Goal: Information Seeking & Learning: Learn about a topic

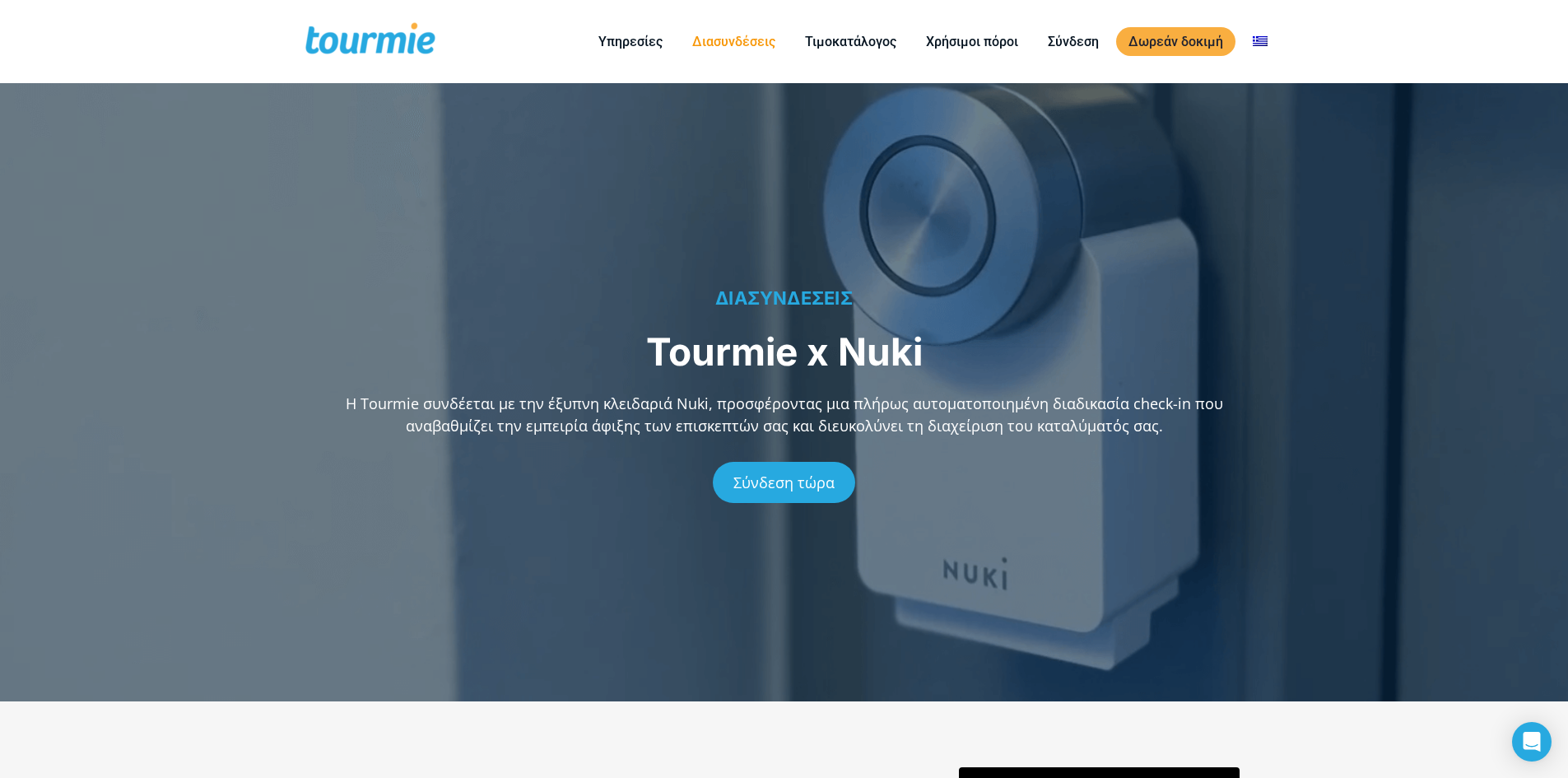
click at [748, 41] on link "Διασυνδέσεις" at bounding box center [734, 42] width 107 height 20
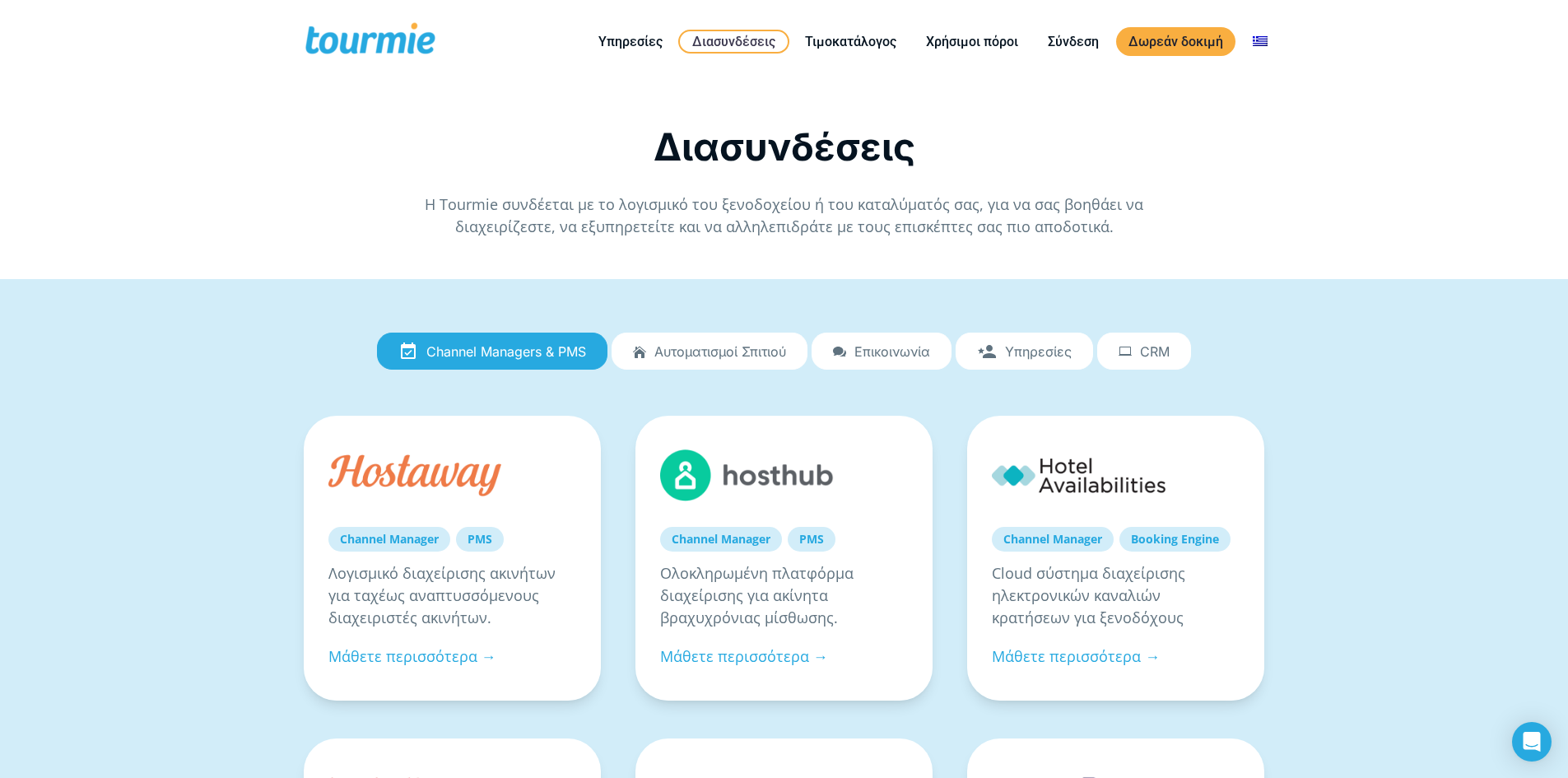
click at [730, 349] on span "Αυτοματισμοί Σπιτιού" at bounding box center [720, 351] width 132 height 15
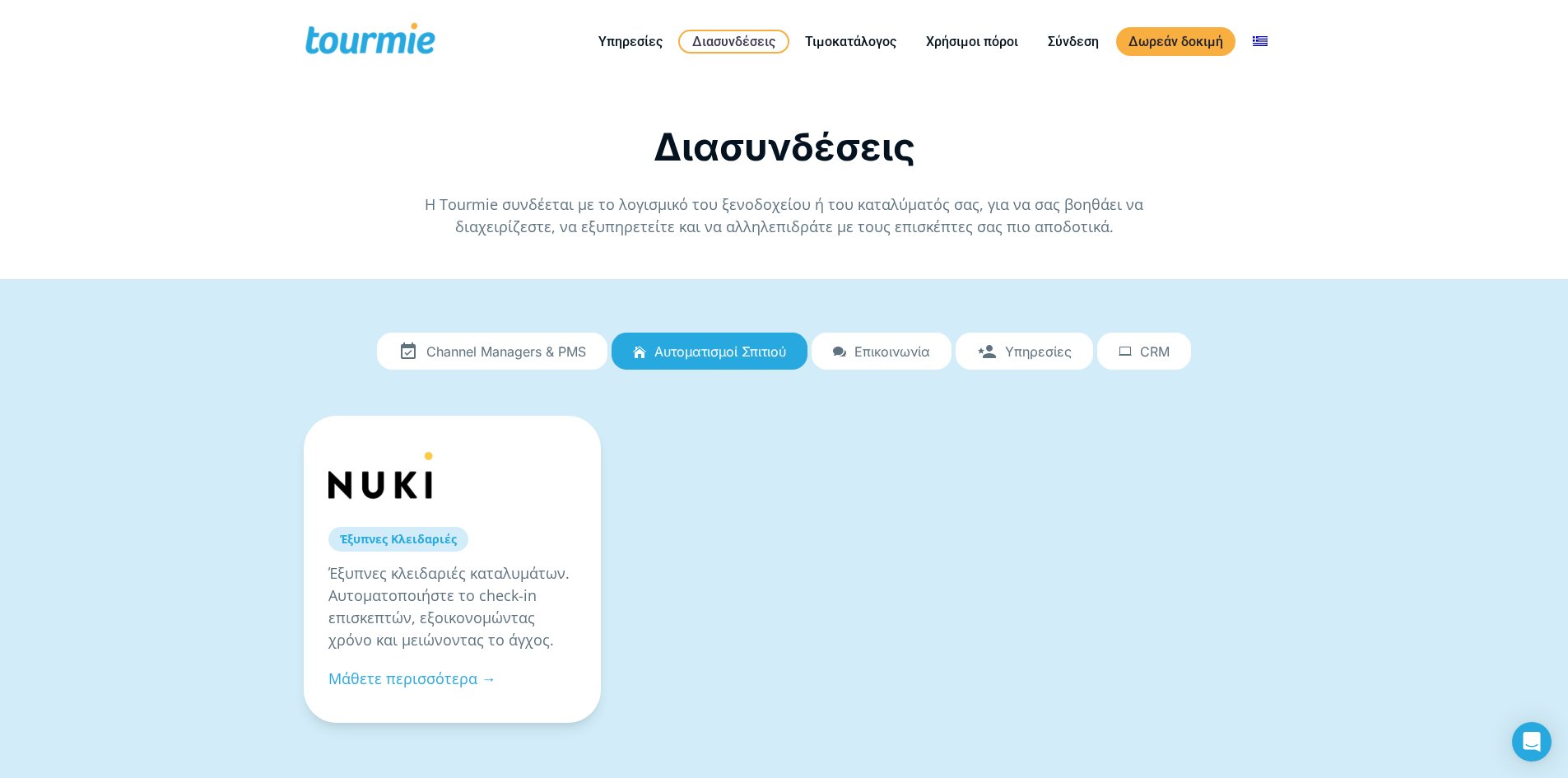
click at [890, 344] on span "Επικοινωνία" at bounding box center [892, 351] width 76 height 15
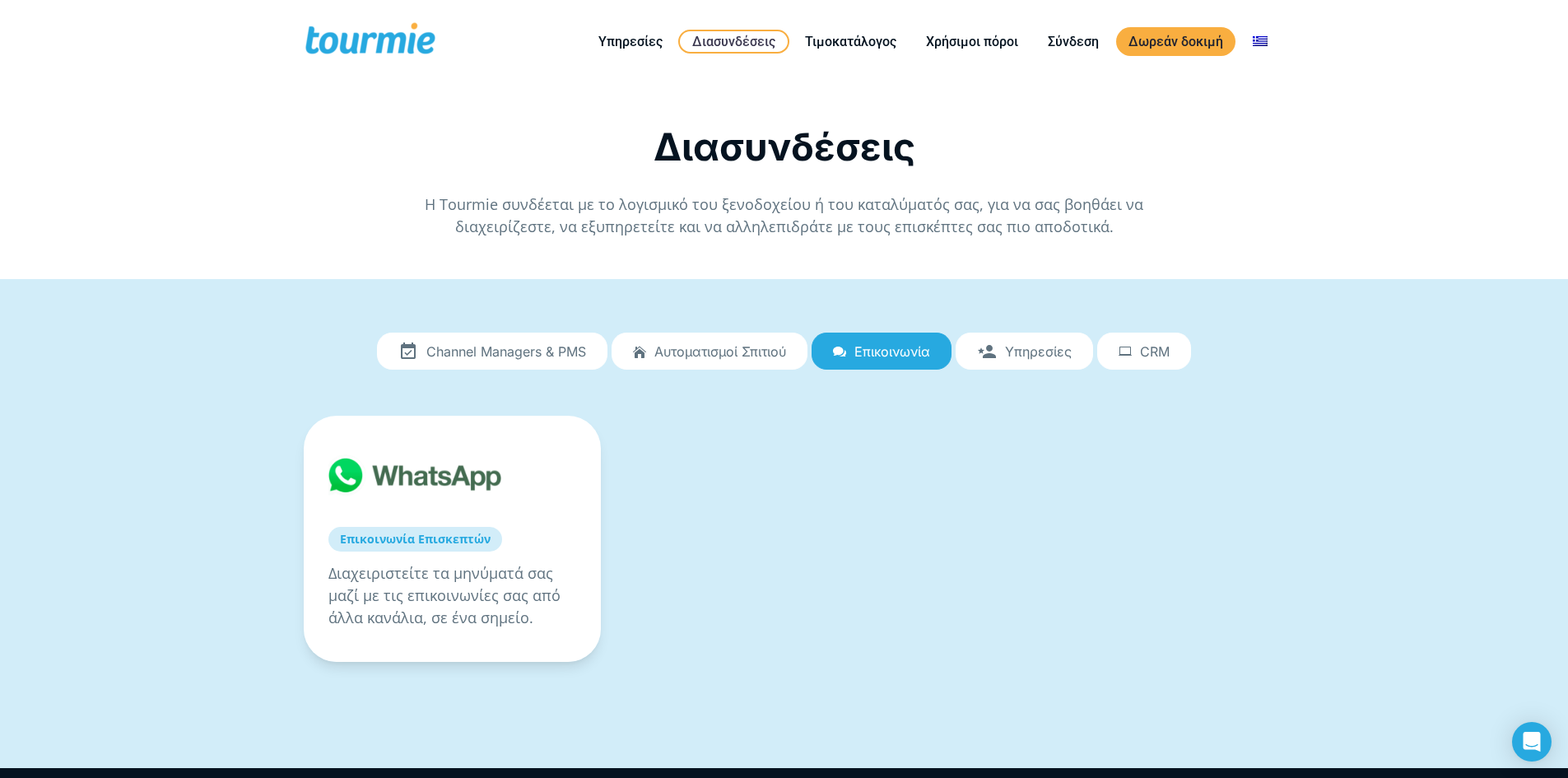
click at [1013, 342] on link "Υπηρεσίες" at bounding box center [1024, 351] width 137 height 38
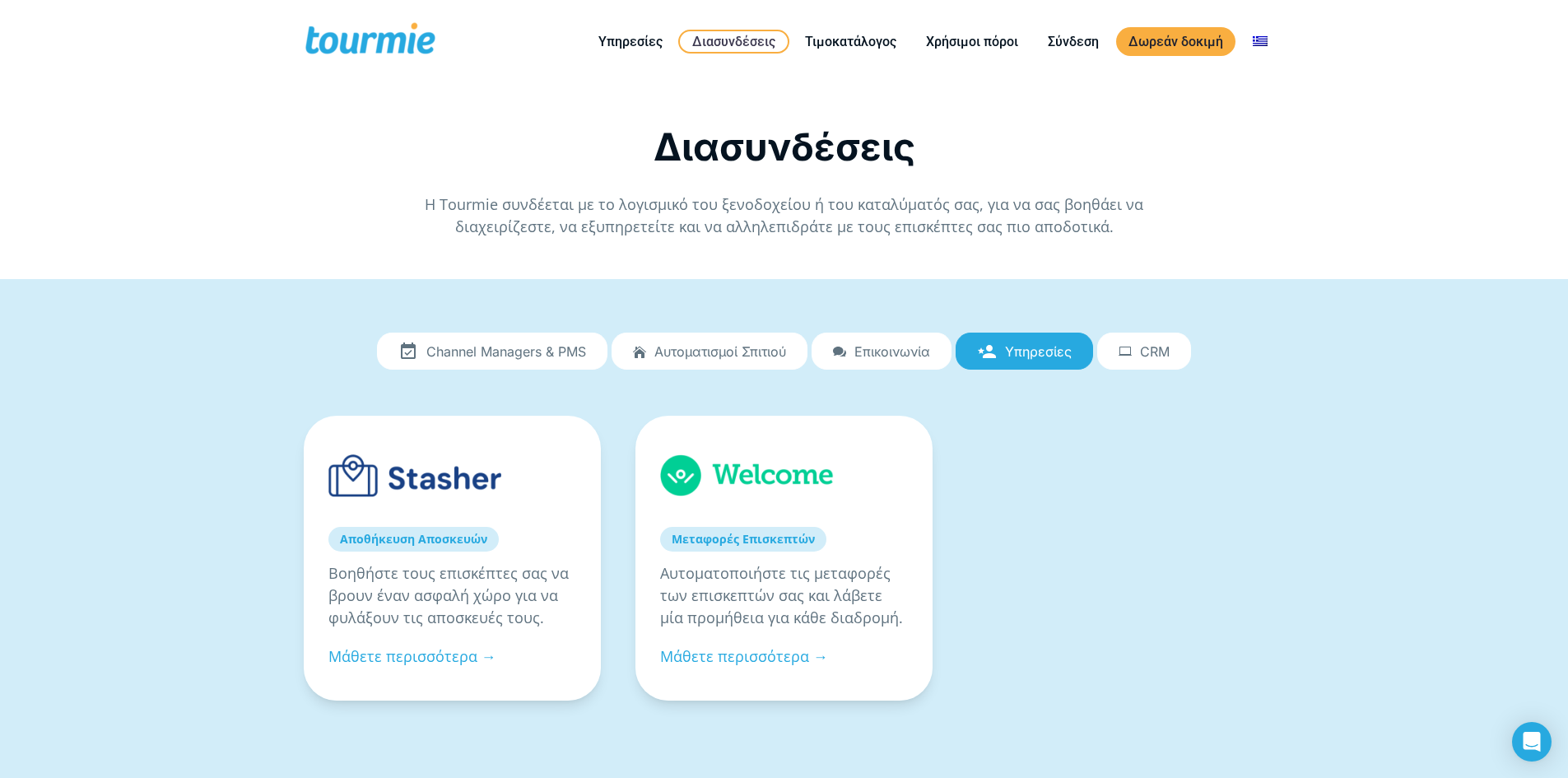
click at [1124, 351] on icon at bounding box center [1125, 351] width 13 height 0
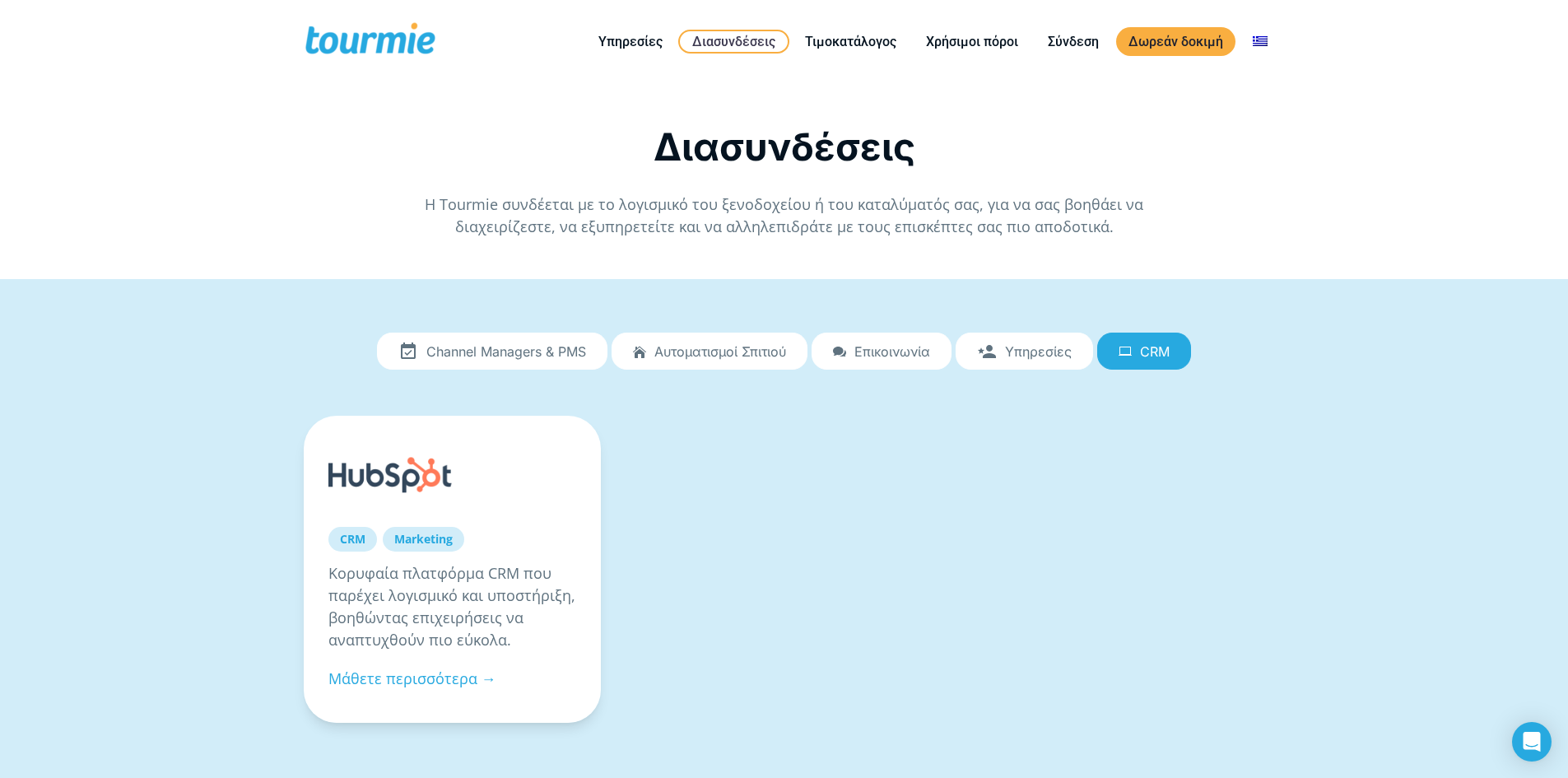
click at [474, 352] on span "Channel Managers & PMS" at bounding box center [506, 351] width 159 height 15
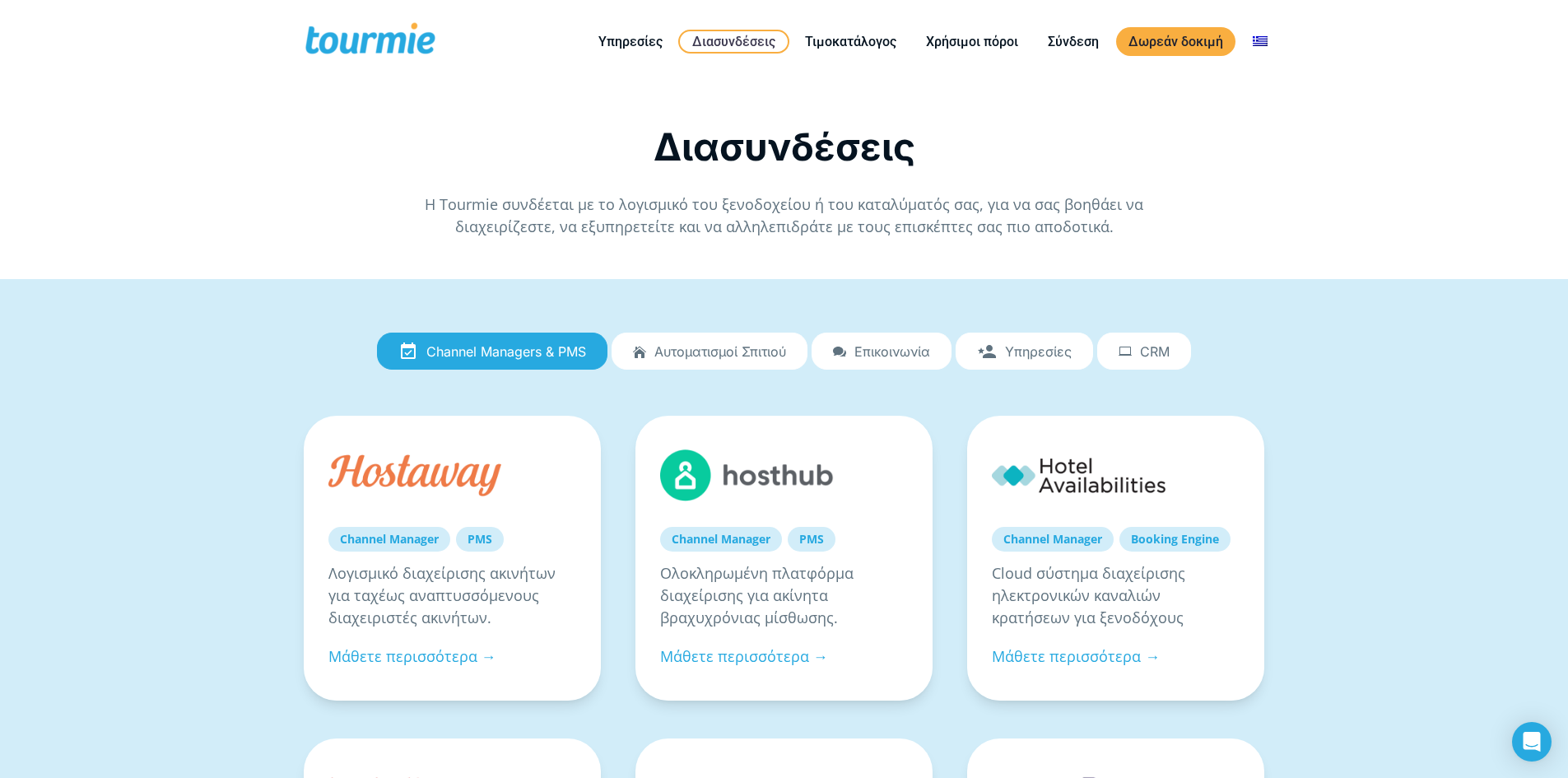
click at [714, 347] on span "Αυτοματισμοί Σπιτιού" at bounding box center [720, 351] width 132 height 15
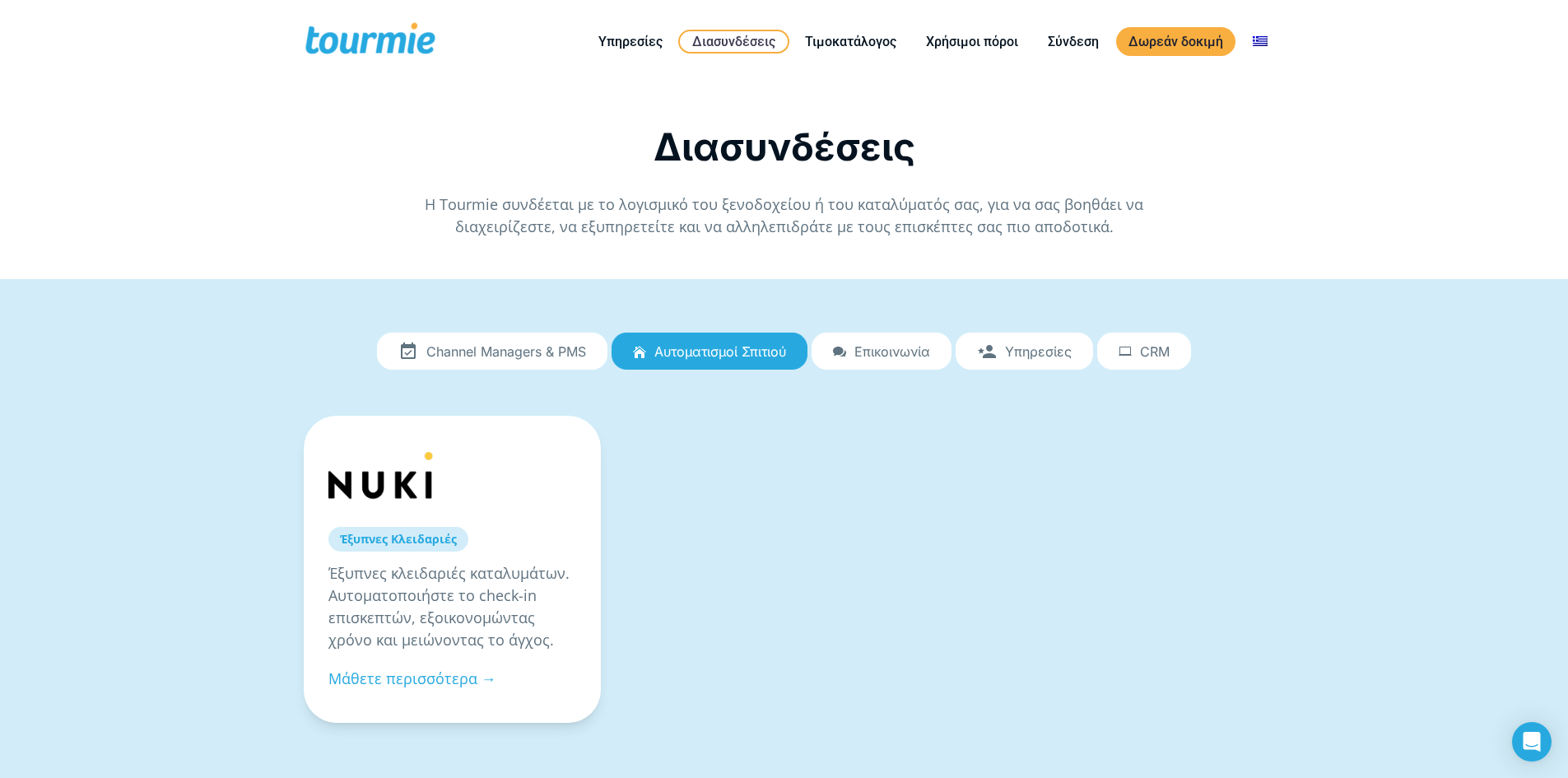
drag, startPoint x: 283, startPoint y: 731, endPoint x: 78, endPoint y: 725, distance: 205.1
drag, startPoint x: 78, startPoint y: 725, endPoint x: 16, endPoint y: 716, distance: 62.6
click at [0, 709] on div "Channel Managers & PMS Αυτοματισμοί Σπιτιού Επικοινωνία Υπηρεσίες CRM Channel M…" at bounding box center [784, 554] width 1568 height 550
click at [405, 678] on link "Μάθετε περισσότερα →" at bounding box center [411, 678] width 168 height 19
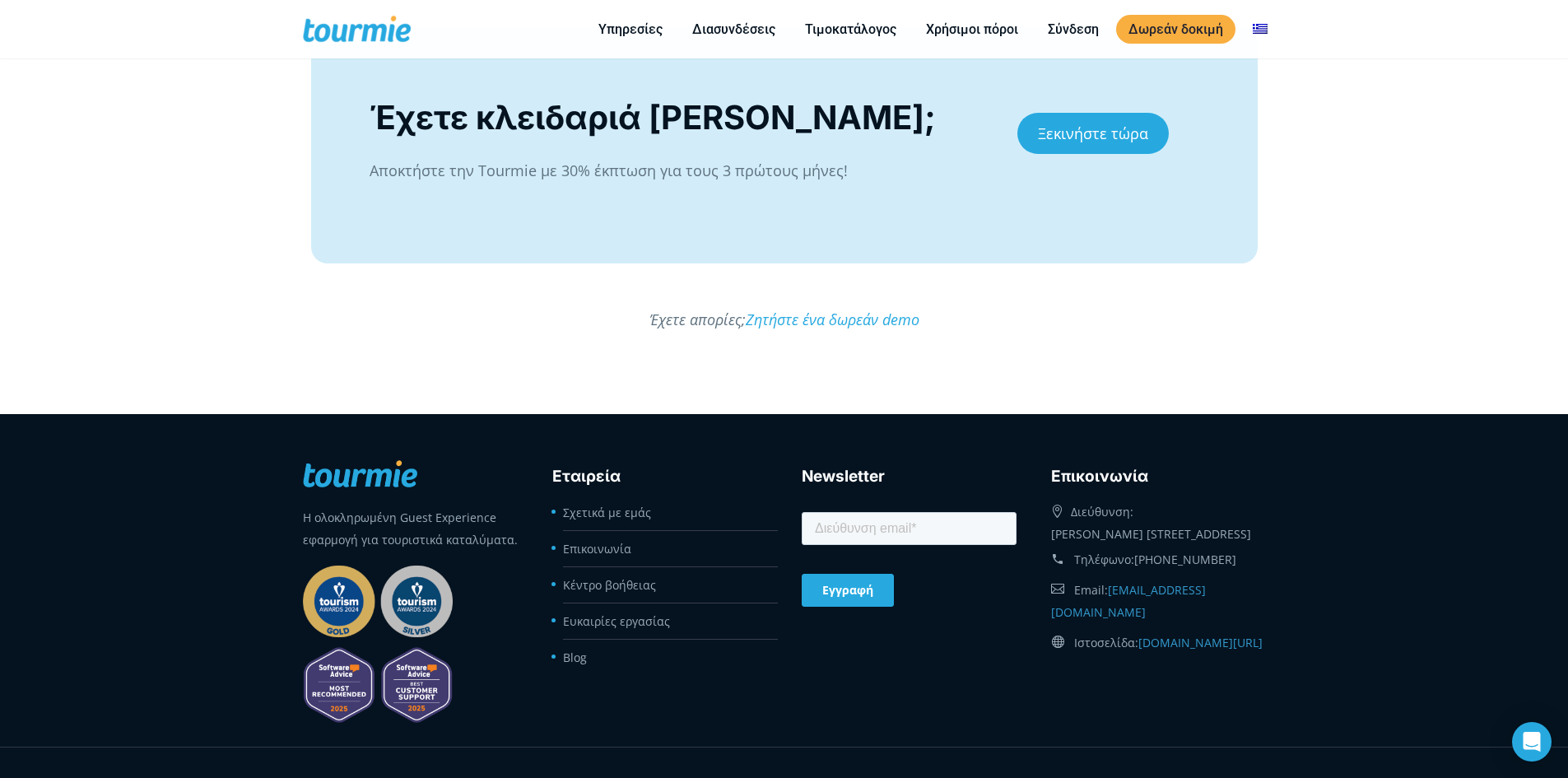
scroll to position [1912, 0]
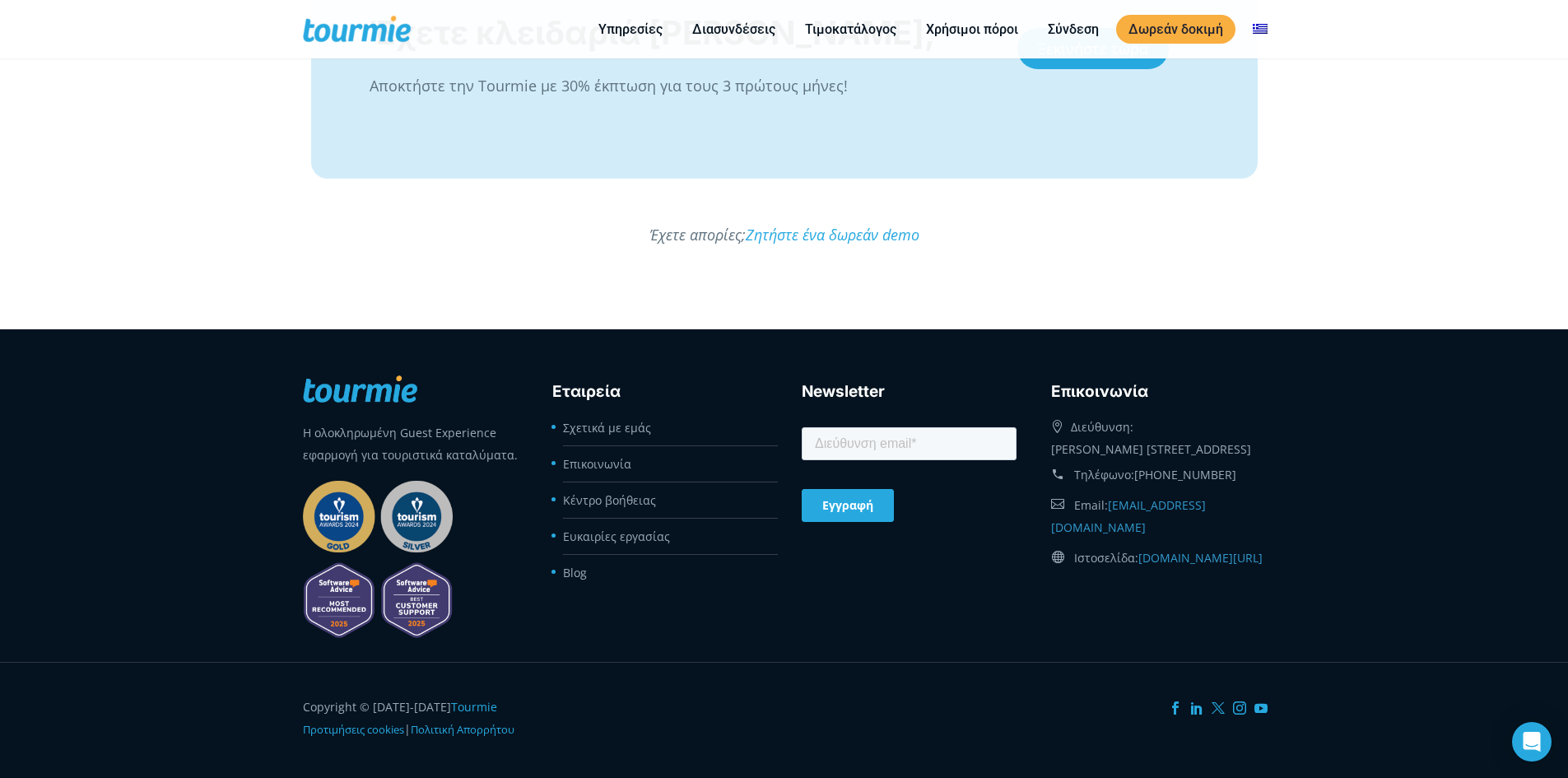
drag, startPoint x: 279, startPoint y: 657, endPoint x: 280, endPoint y: 667, distance: 10.0
drag, startPoint x: 280, startPoint y: 667, endPoint x: 285, endPoint y: 748, distance: 81.2
drag, startPoint x: 280, startPoint y: 751, endPoint x: 306, endPoint y: 754, distance: 26.2
click at [274, 750] on footer "Copyright © [DATE]-[DATE] Tourmie Προτιμήσεις cookies |" at bounding box center [784, 720] width 1568 height 116
drag, startPoint x: 399, startPoint y: 754, endPoint x: 288, endPoint y: 754, distance: 111.0
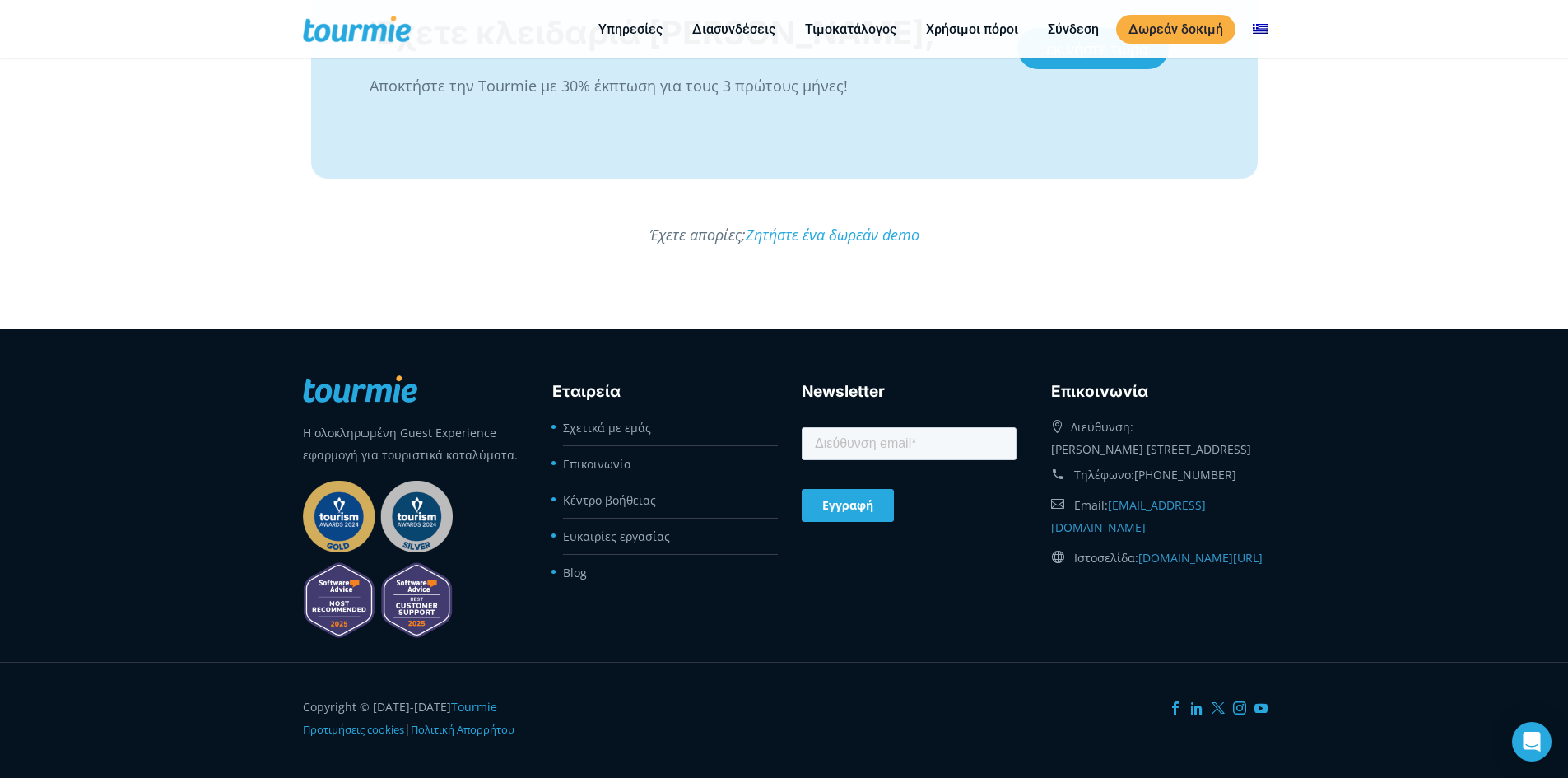
drag, startPoint x: 276, startPoint y: 751, endPoint x: 256, endPoint y: 746, distance: 20.6
drag, startPoint x: 256, startPoint y: 746, endPoint x: 245, endPoint y: 744, distance: 11.2
click at [245, 744] on footer "Copyright © 2020-2025 Tourmie Προτιμήσεις cookies |" at bounding box center [784, 720] width 1568 height 116
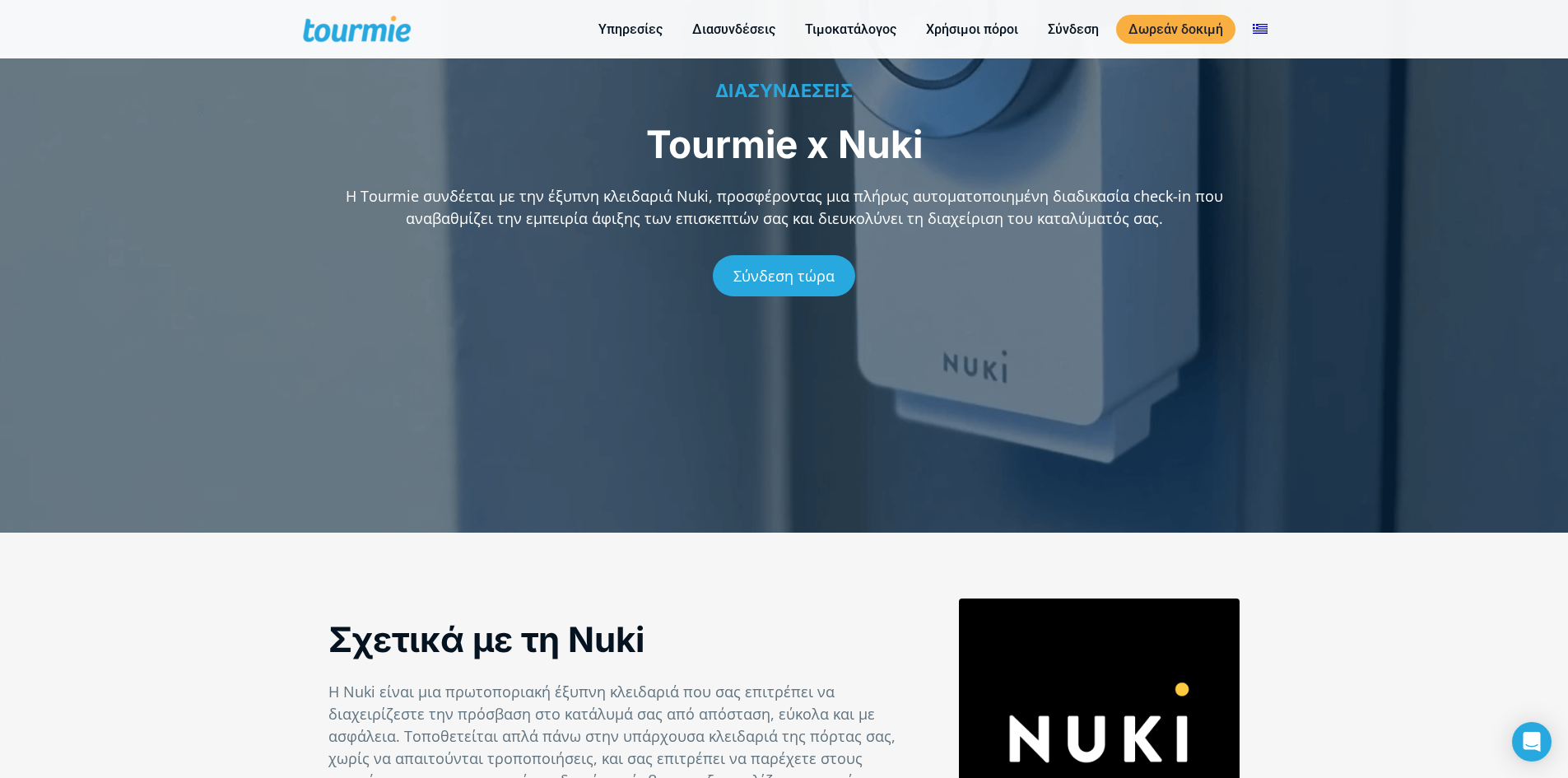
scroll to position [0, 0]
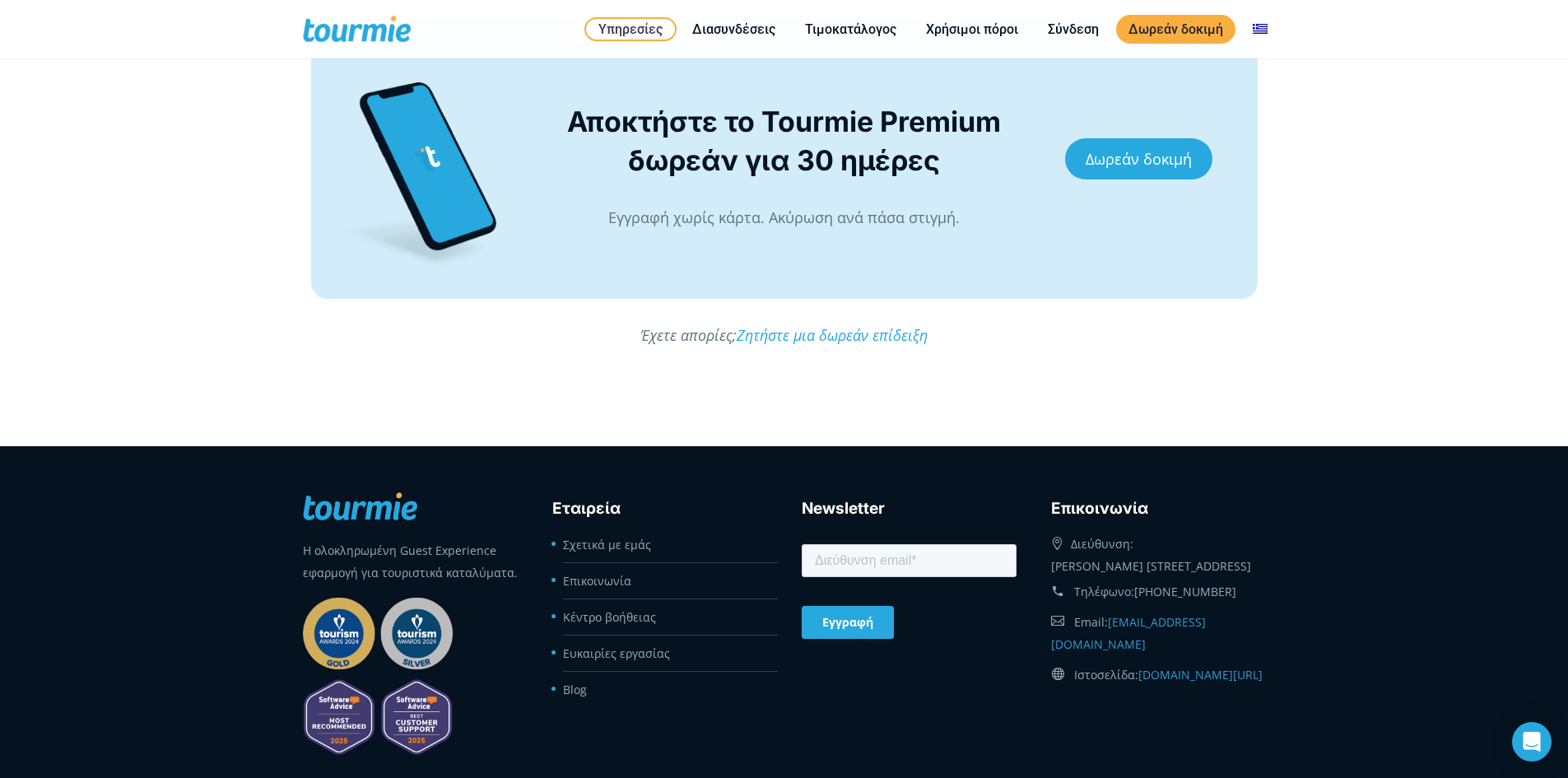
scroll to position [3450, 0]
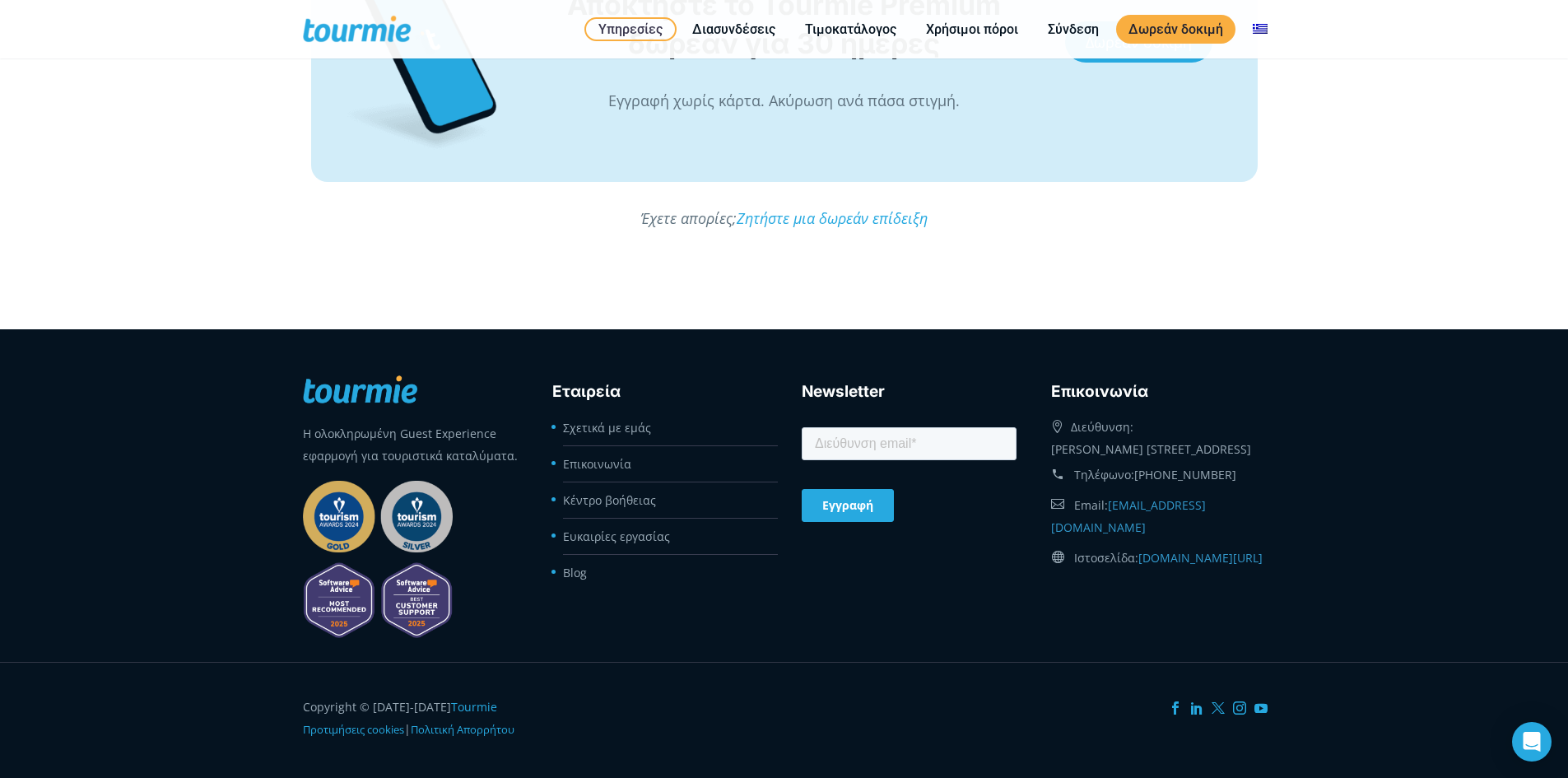
drag, startPoint x: 243, startPoint y: 745, endPoint x: 4, endPoint y: 734, distance: 239.3
drag, startPoint x: 4, startPoint y: 734, endPoint x: 10, endPoint y: 741, distance: 9.2
drag, startPoint x: 10, startPoint y: 741, endPoint x: 18, endPoint y: 746, distance: 9.4
drag, startPoint x: 21, startPoint y: 758, endPoint x: 21, endPoint y: 769, distance: 11.0
drag, startPoint x: 19, startPoint y: 764, endPoint x: 11, endPoint y: 751, distance: 15.3
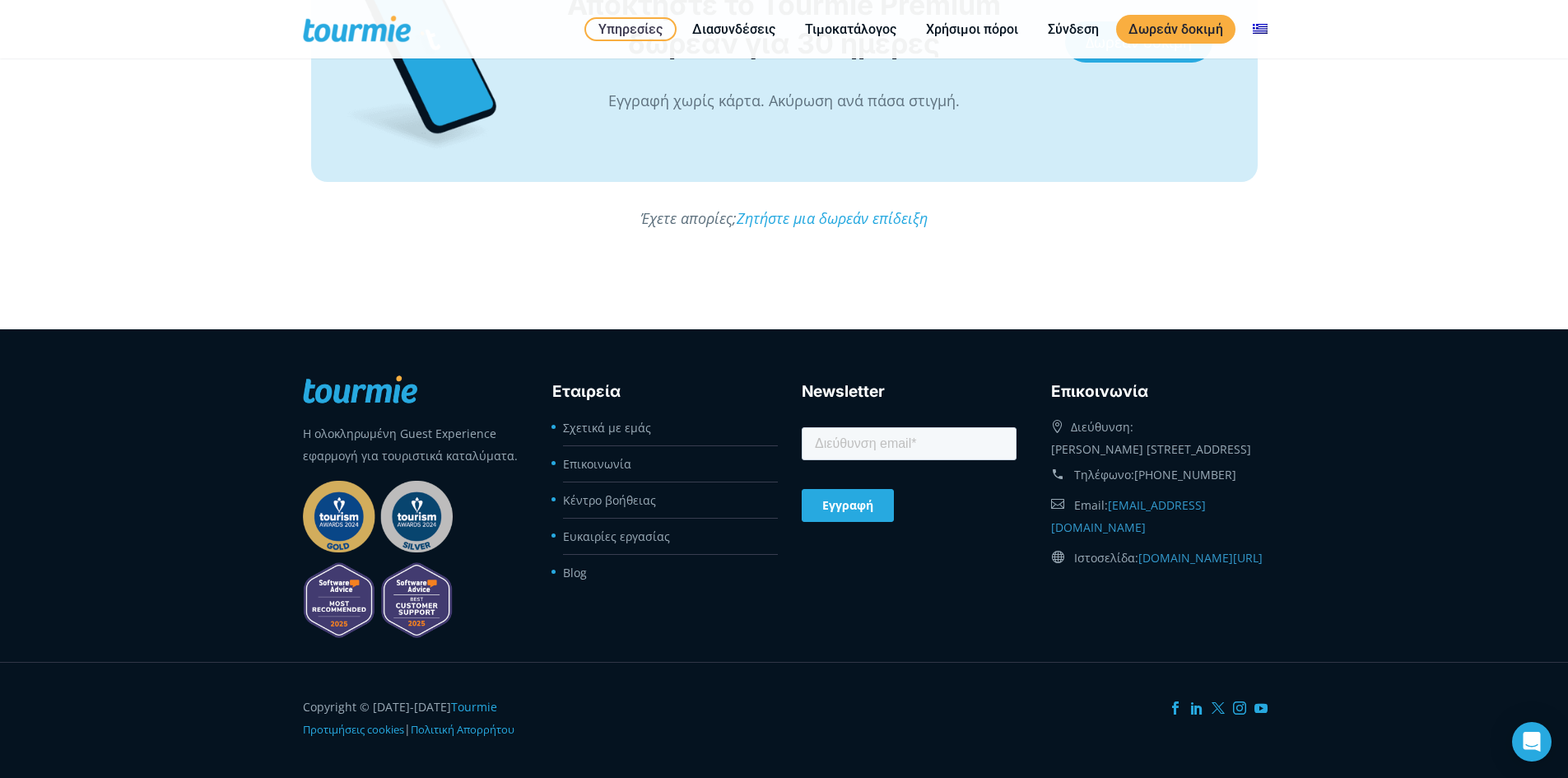
click at [11, 761] on footer "Copyright © [DATE]-[DATE] Tourmie Προτιμήσεις cookies |" at bounding box center [784, 720] width 1568 height 116
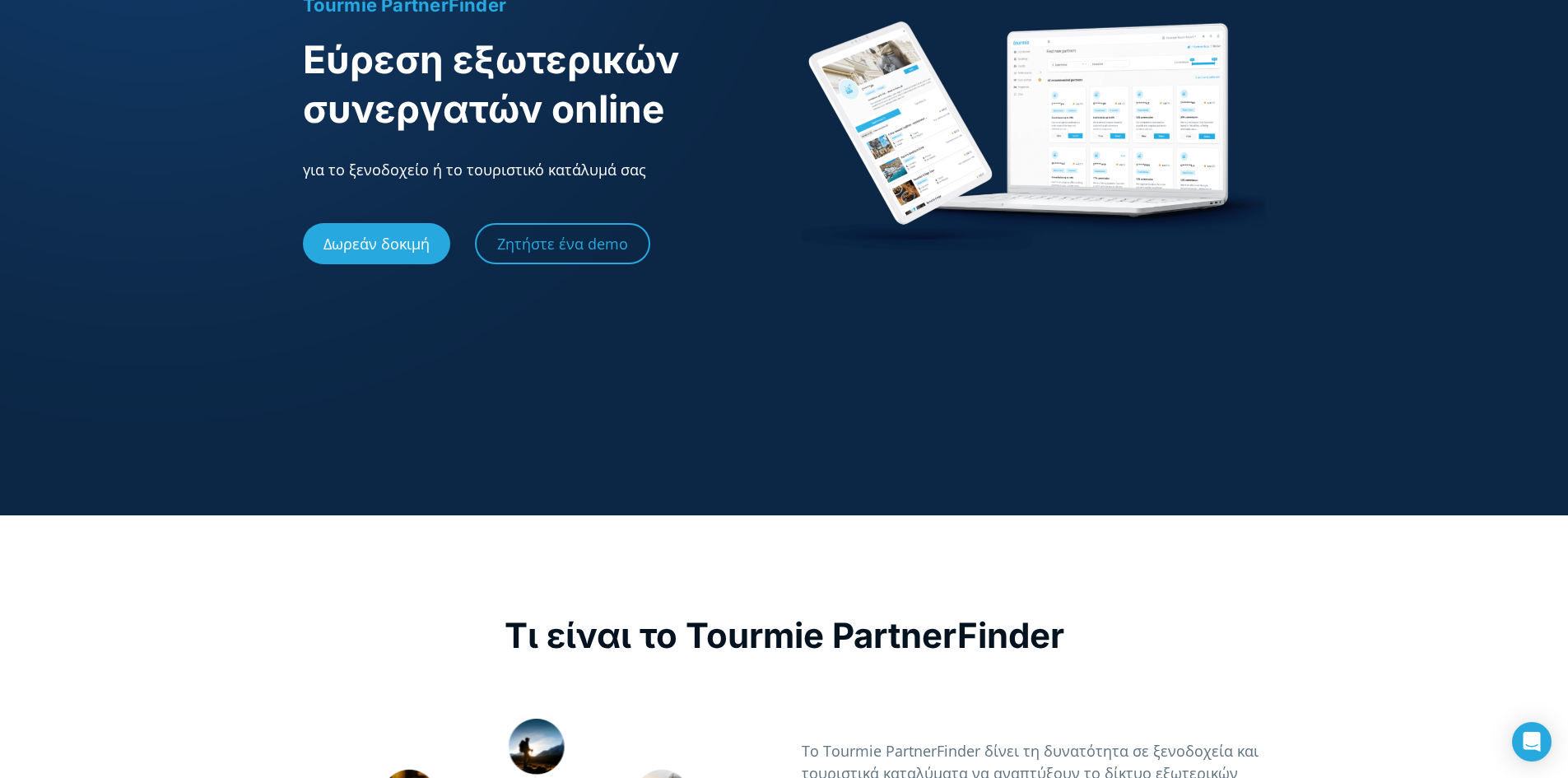
scroll to position [0, 0]
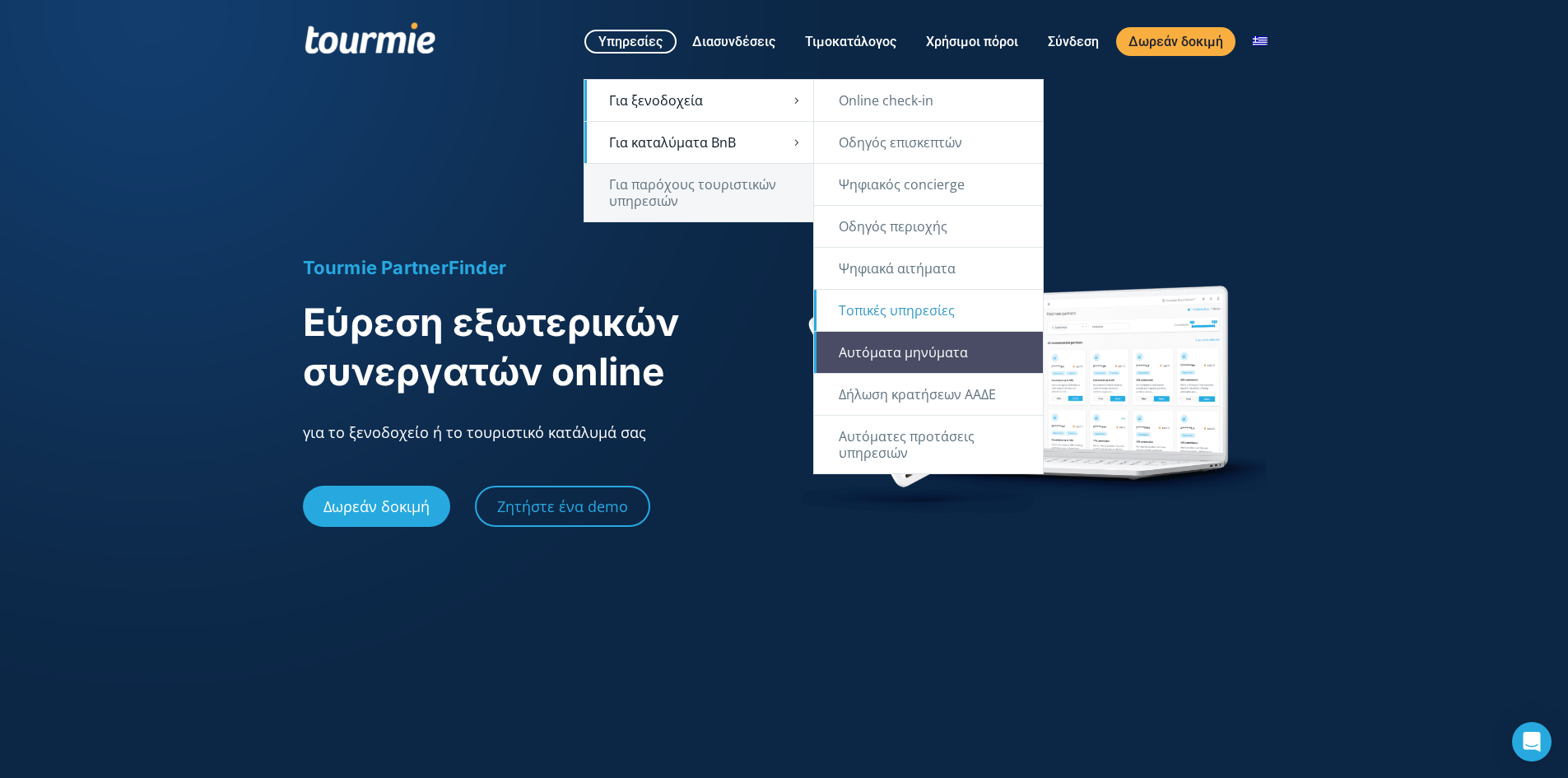
click at [916, 354] on link "Αυτόματα μηνύματα" at bounding box center [928, 352] width 229 height 41
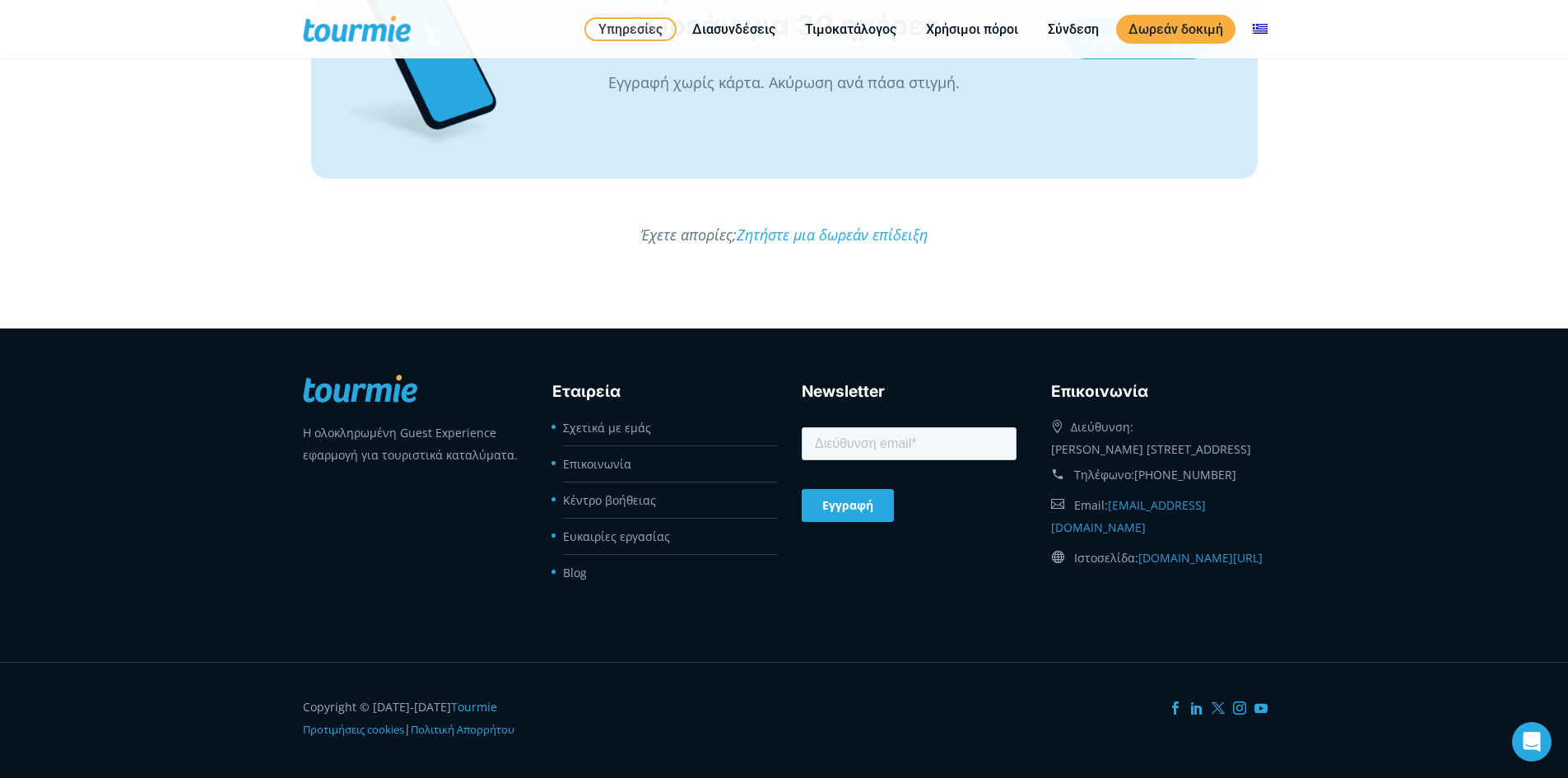
scroll to position [3298, 0]
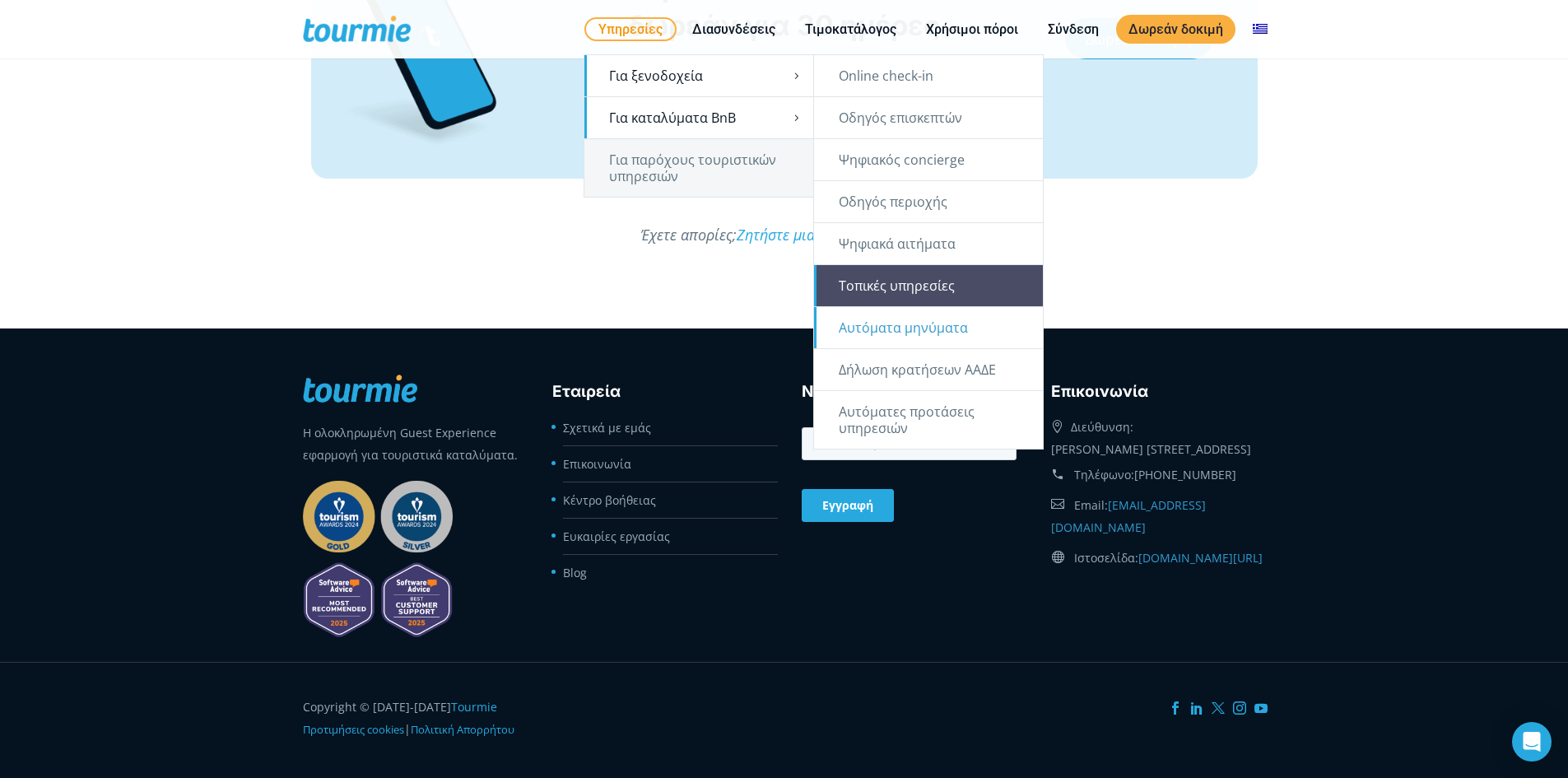
click at [945, 278] on link "Τοπικές υπηρεσίες" at bounding box center [928, 286] width 229 height 41
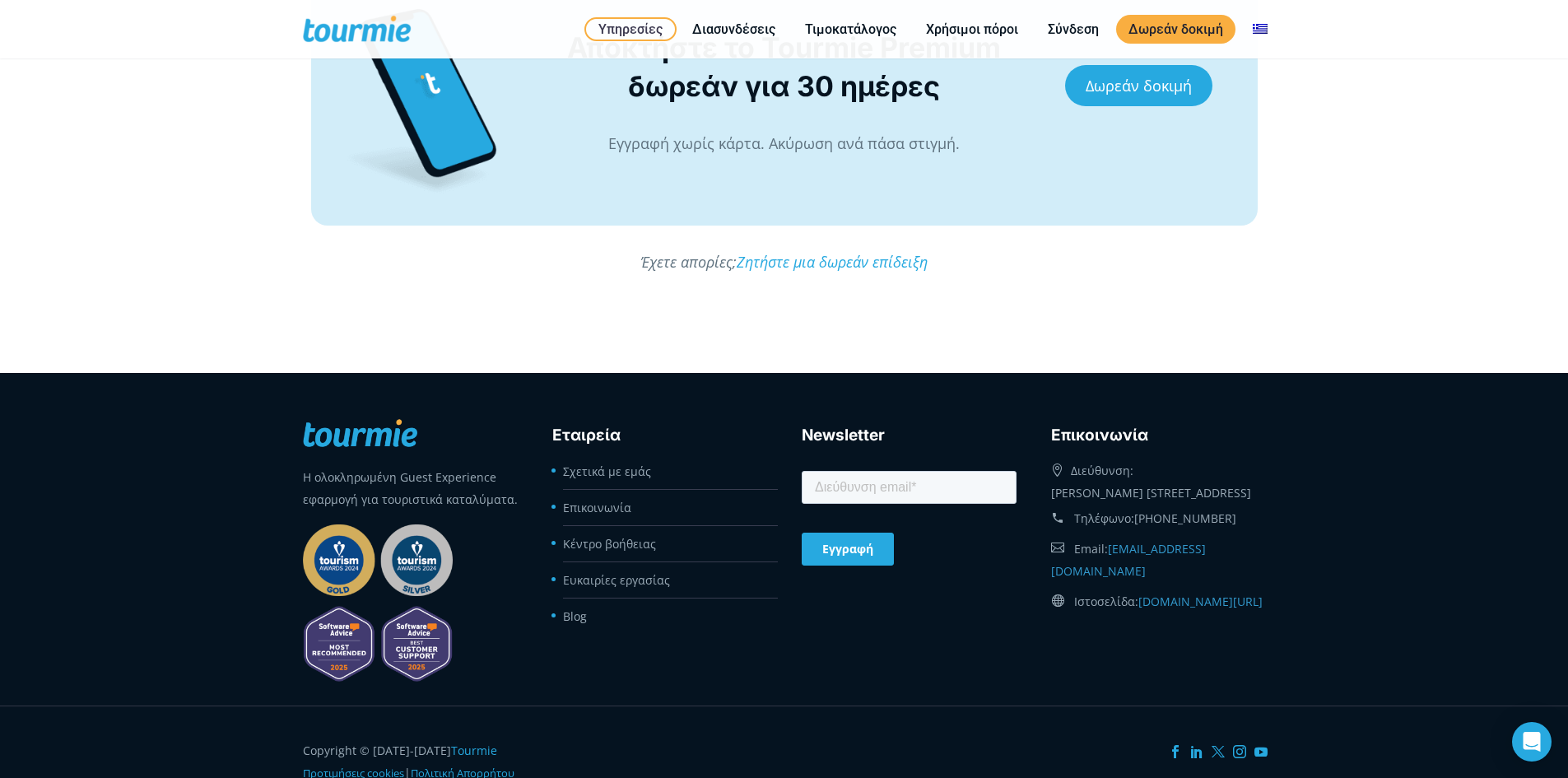
scroll to position [3450, 0]
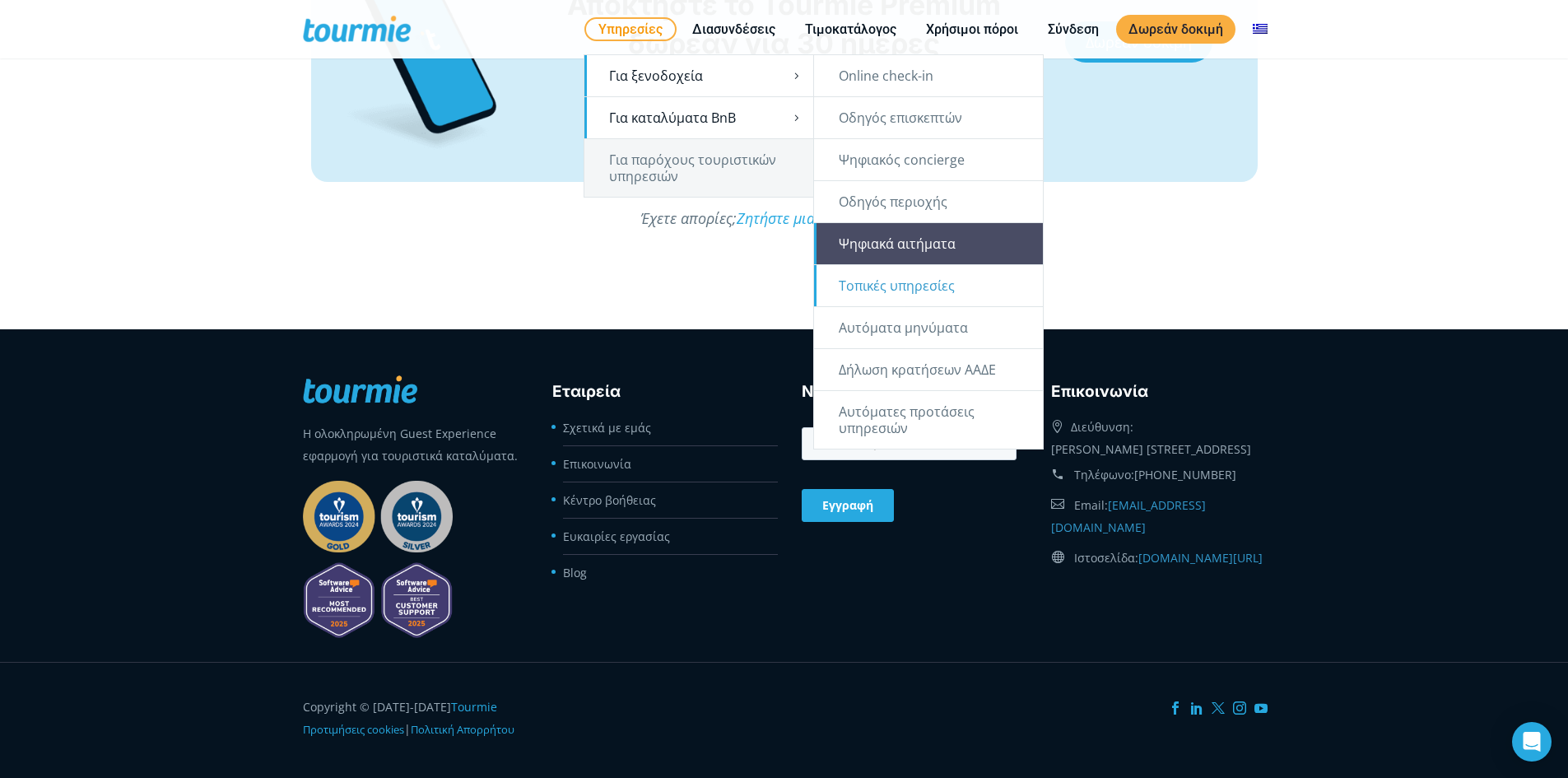
click at [972, 251] on link "Ψηφιακά αιτήματα" at bounding box center [928, 244] width 229 height 41
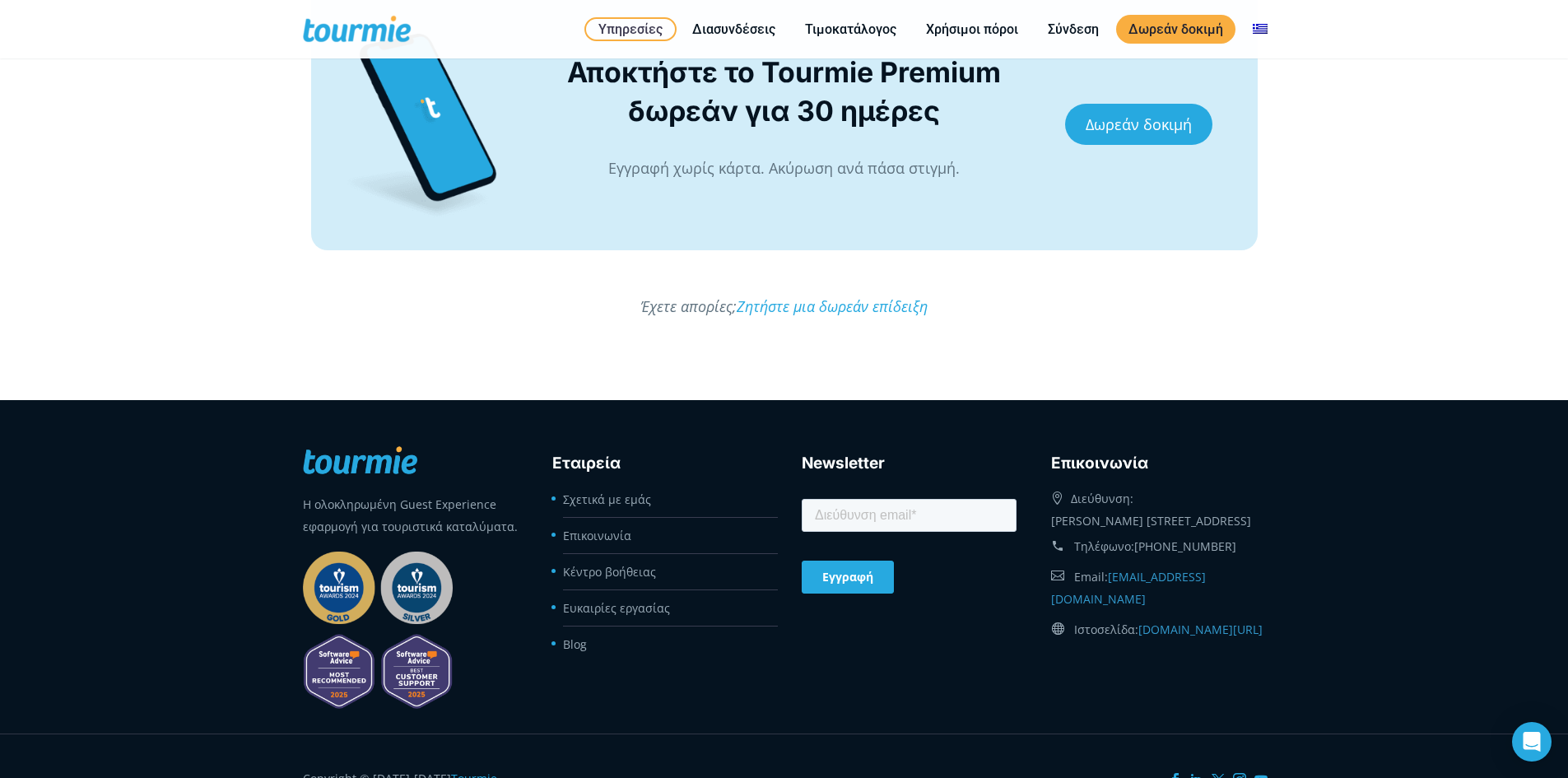
scroll to position [4043, 0]
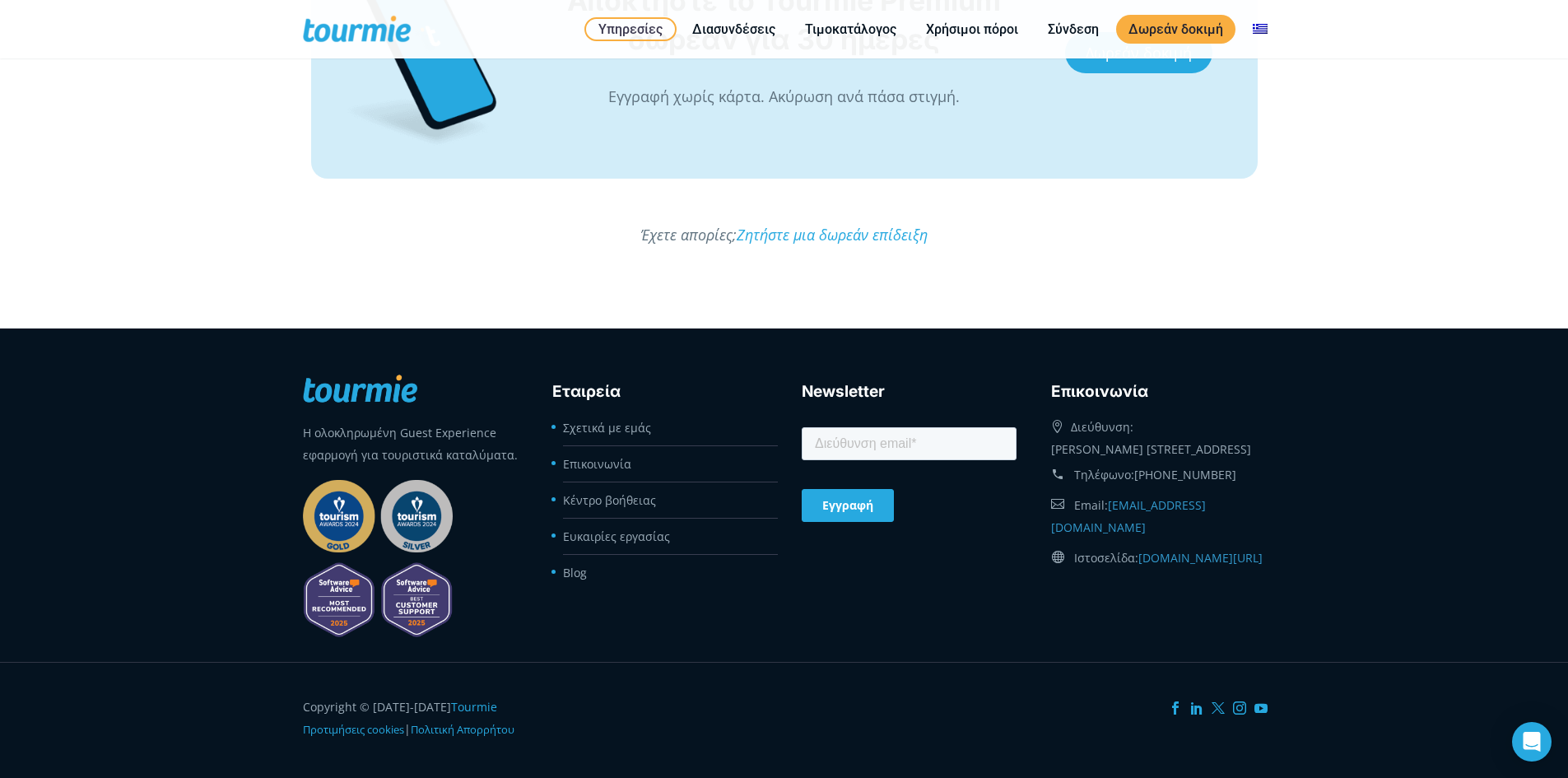
drag, startPoint x: 172, startPoint y: 649, endPoint x: 143, endPoint y: 666, distance: 33.6
drag, startPoint x: 143, startPoint y: 666, endPoint x: 33, endPoint y: 729, distance: 126.8
drag, startPoint x: 33, startPoint y: 729, endPoint x: 33, endPoint y: 746, distance: 17.0
drag, startPoint x: 31, startPoint y: 753, endPoint x: 19, endPoint y: 757, distance: 12.6
click at [14, 769] on footer "Copyright © [DATE]-[DATE] Tourmie Προτιμήσεις cookies |" at bounding box center [784, 720] width 1568 height 116
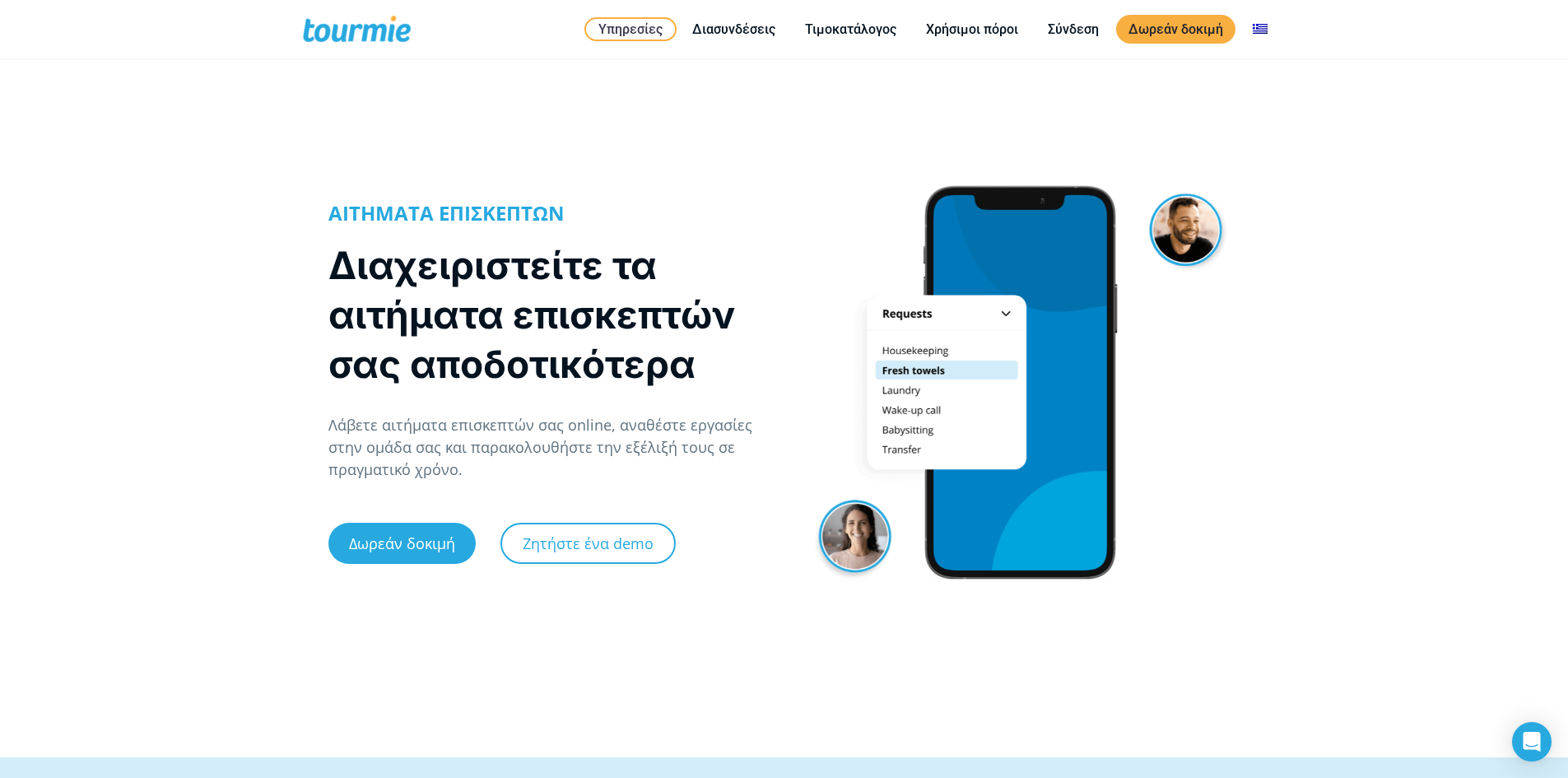
scroll to position [0, 0]
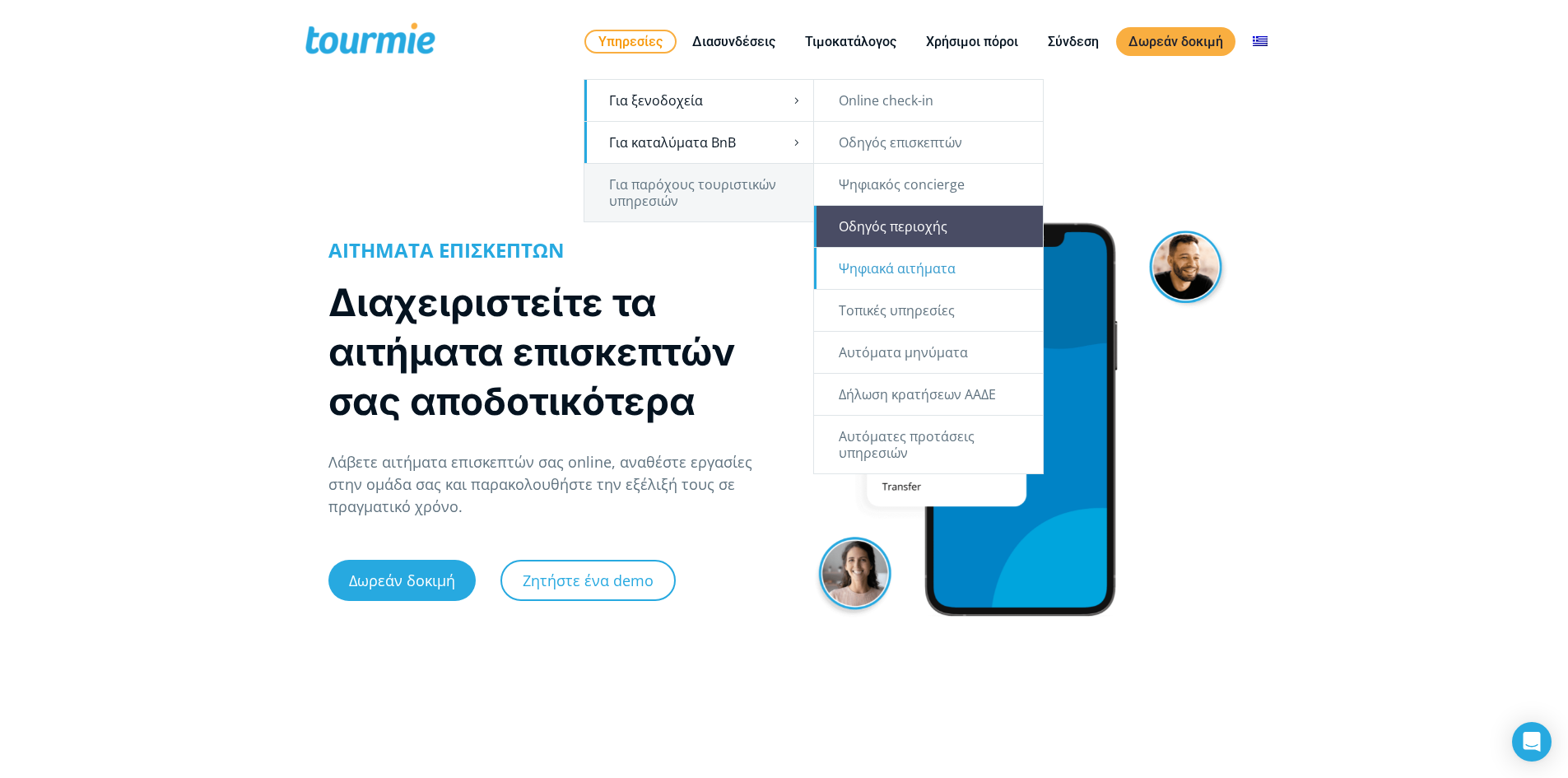
click at [1004, 239] on link "Οδηγός περιοχής" at bounding box center [928, 226] width 229 height 41
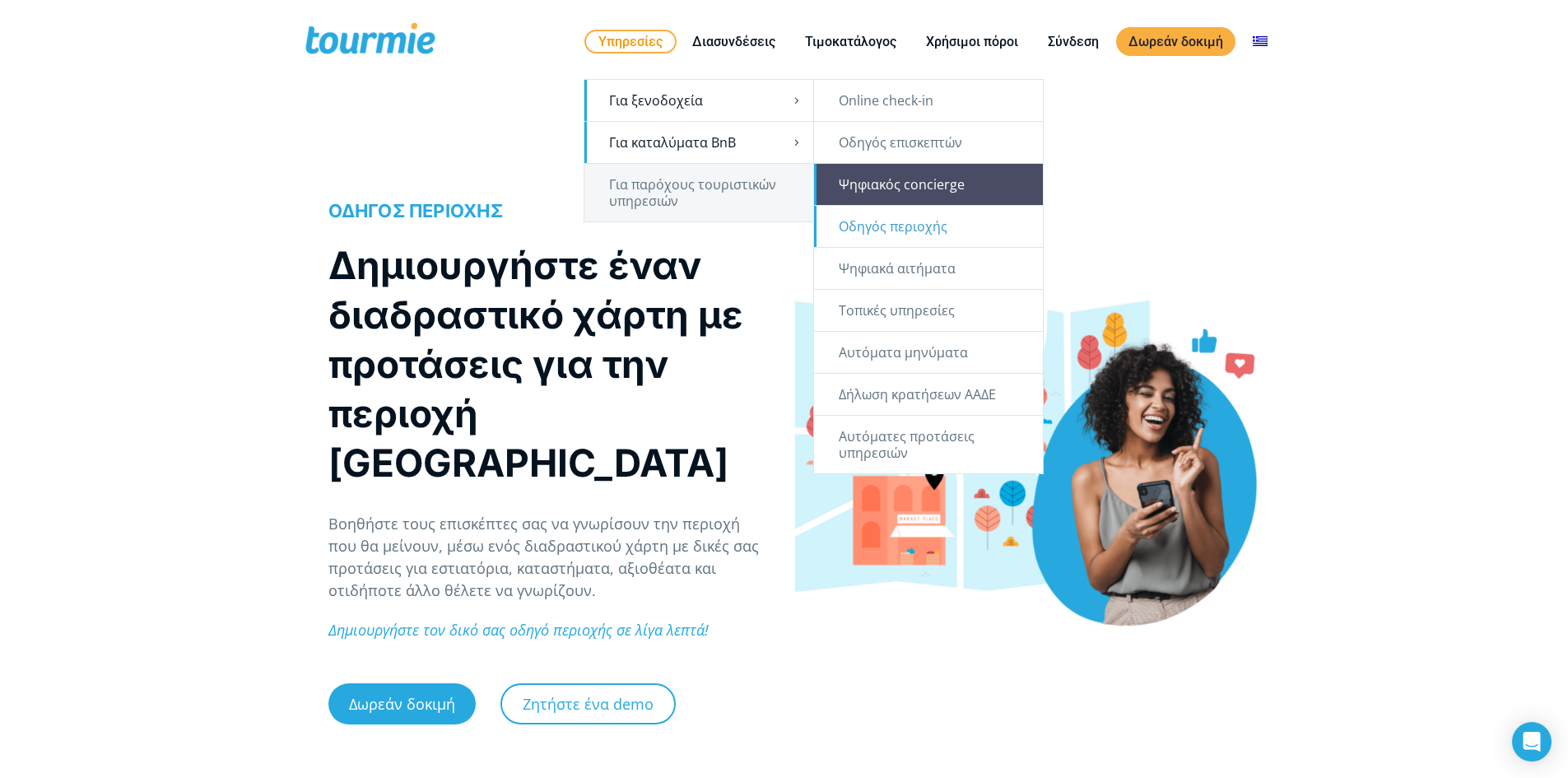
click at [929, 178] on link "Ψηφιακός concierge" at bounding box center [928, 185] width 229 height 41
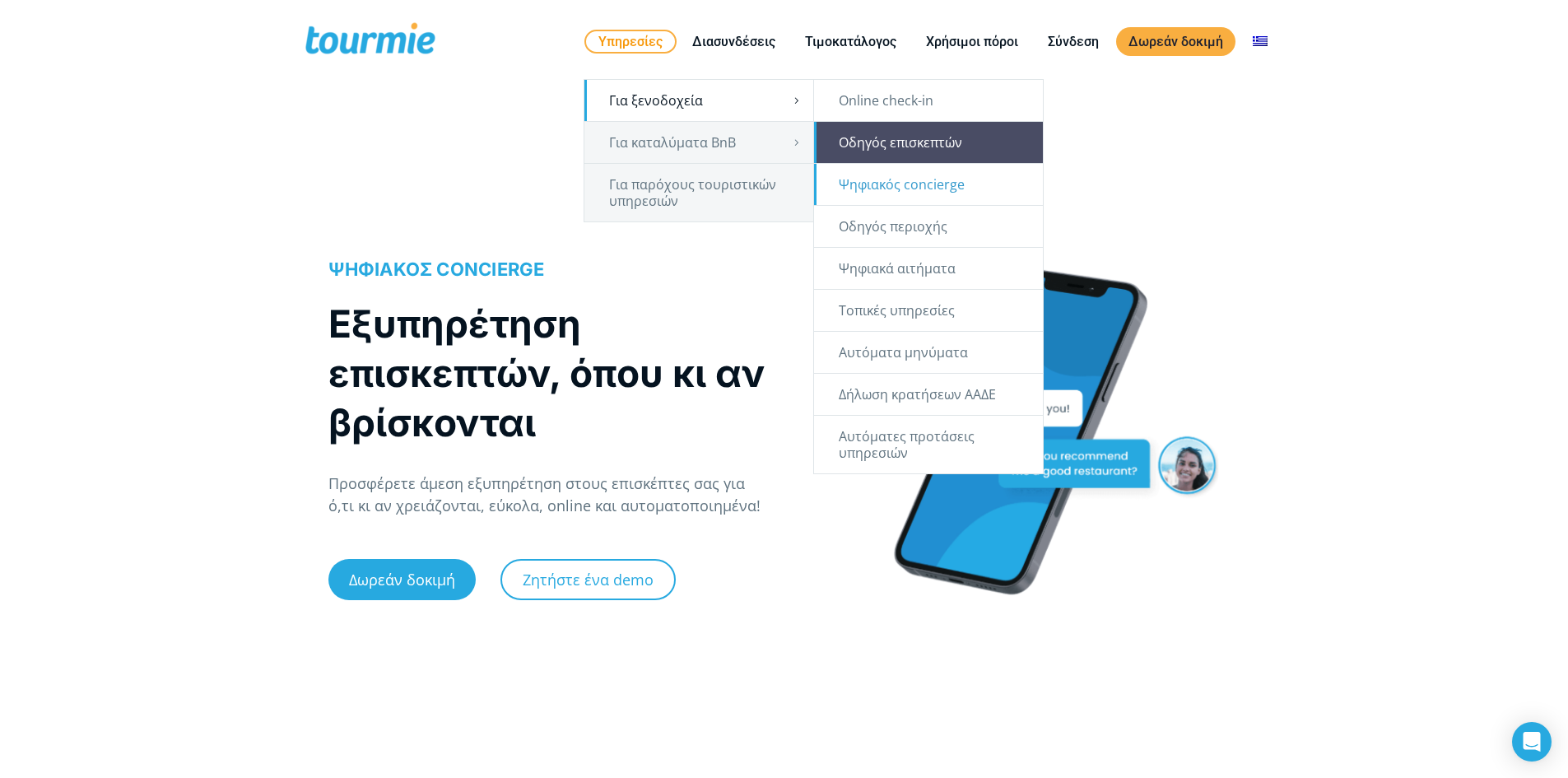
click at [985, 140] on link "Οδηγός επισκεπτών" at bounding box center [928, 142] width 229 height 41
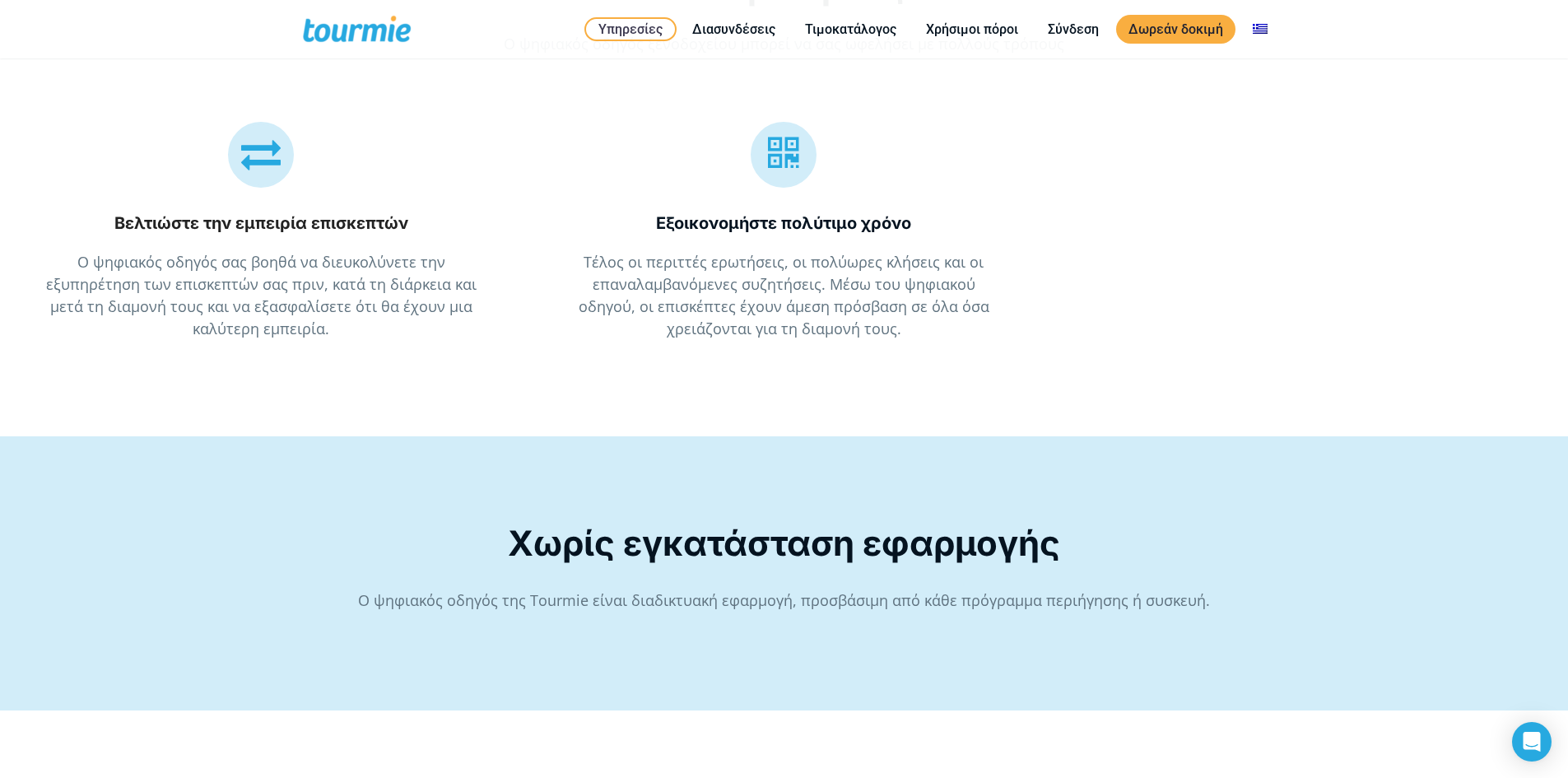
scroll to position [2354, 0]
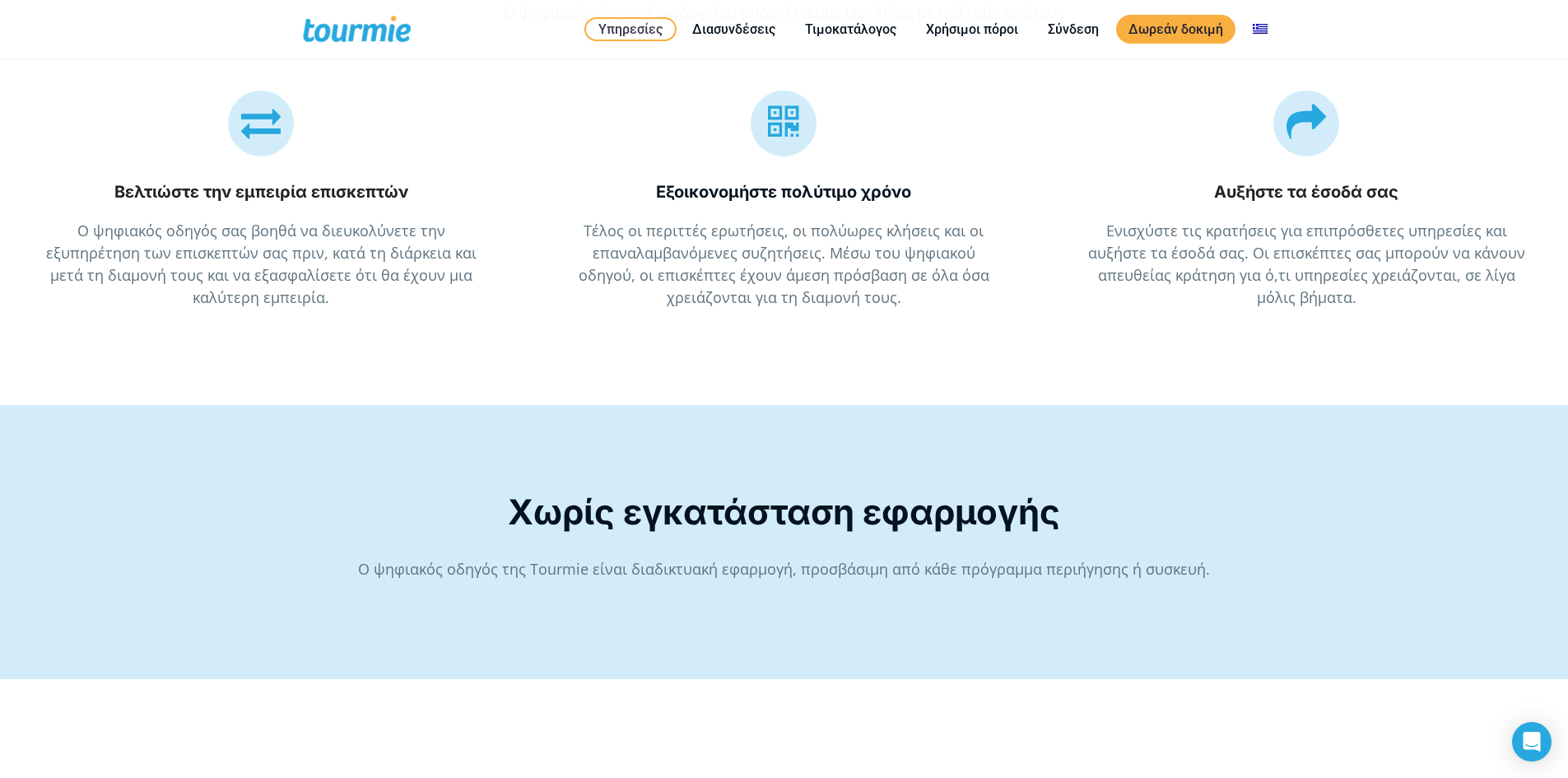
drag, startPoint x: 19, startPoint y: 690, endPoint x: 19, endPoint y: 707, distance: 17.0
drag, startPoint x: 19, startPoint y: 712, endPoint x: 22, endPoint y: 724, distance: 12.4
drag, startPoint x: 24, startPoint y: 730, endPoint x: 26, endPoint y: 739, distance: 9.2
drag, startPoint x: 26, startPoint y: 739, endPoint x: 33, endPoint y: 746, distance: 9.9
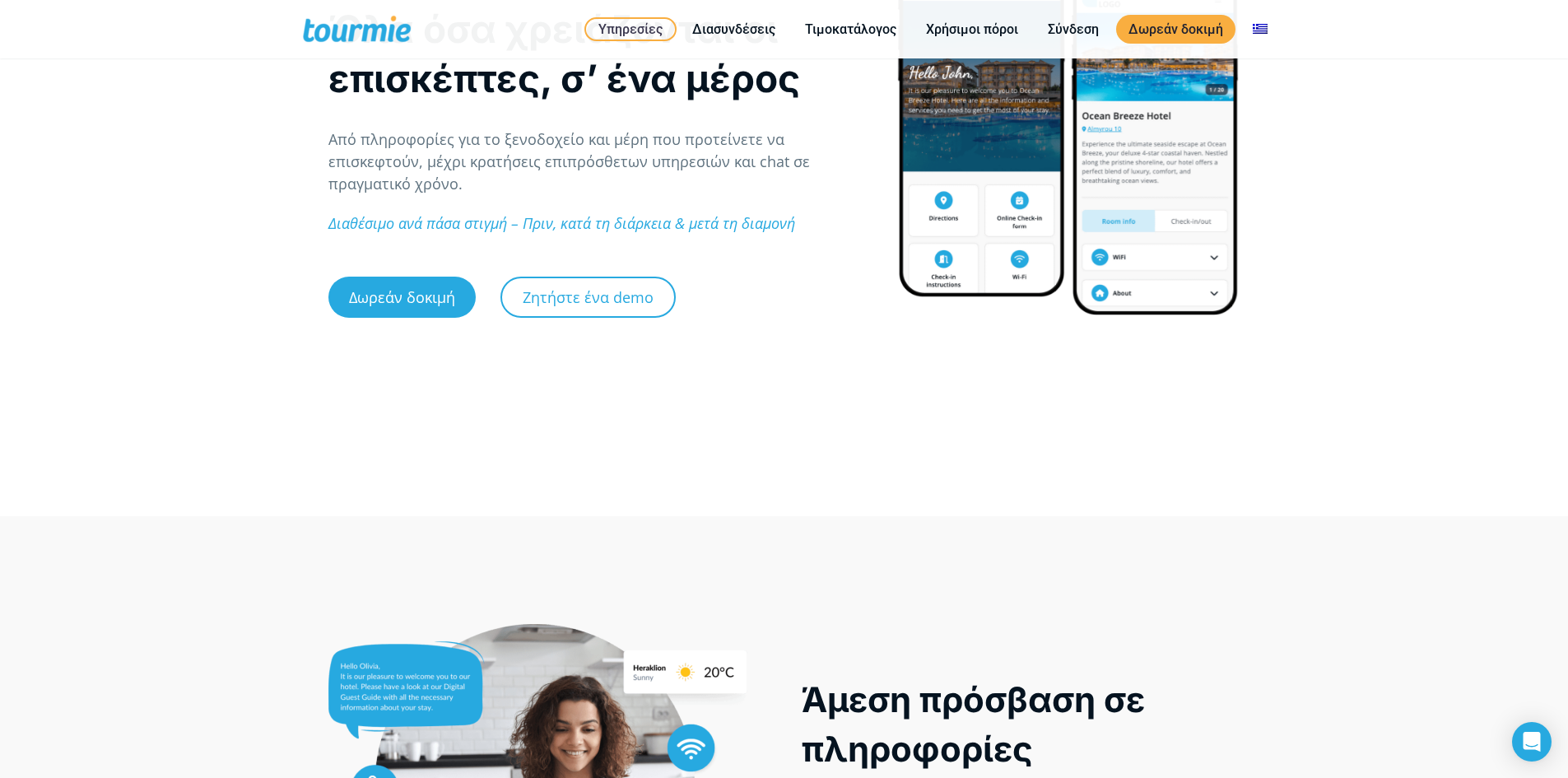
scroll to position [0, 0]
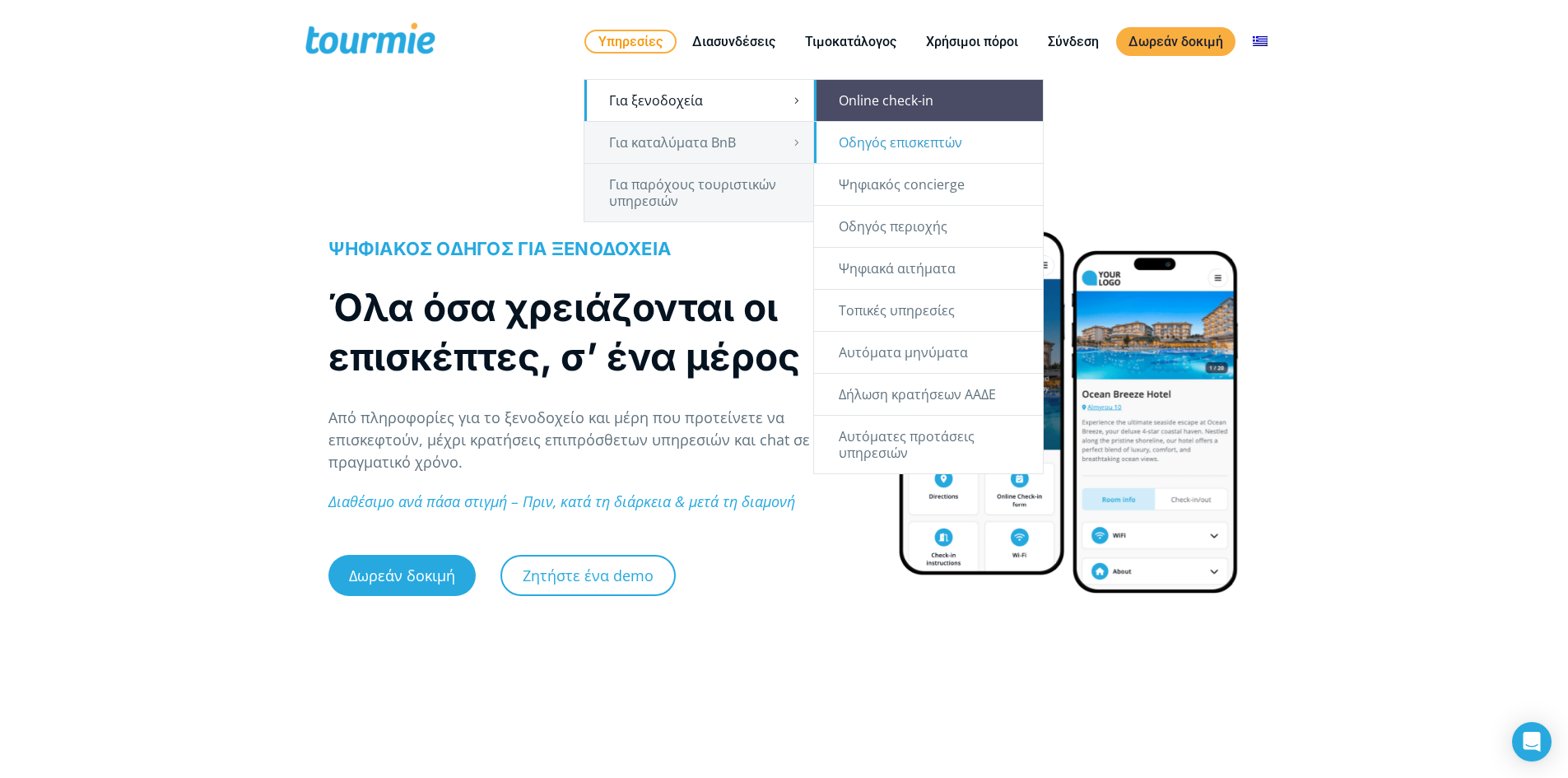
click at [948, 102] on link "Online check-in" at bounding box center [928, 100] width 229 height 41
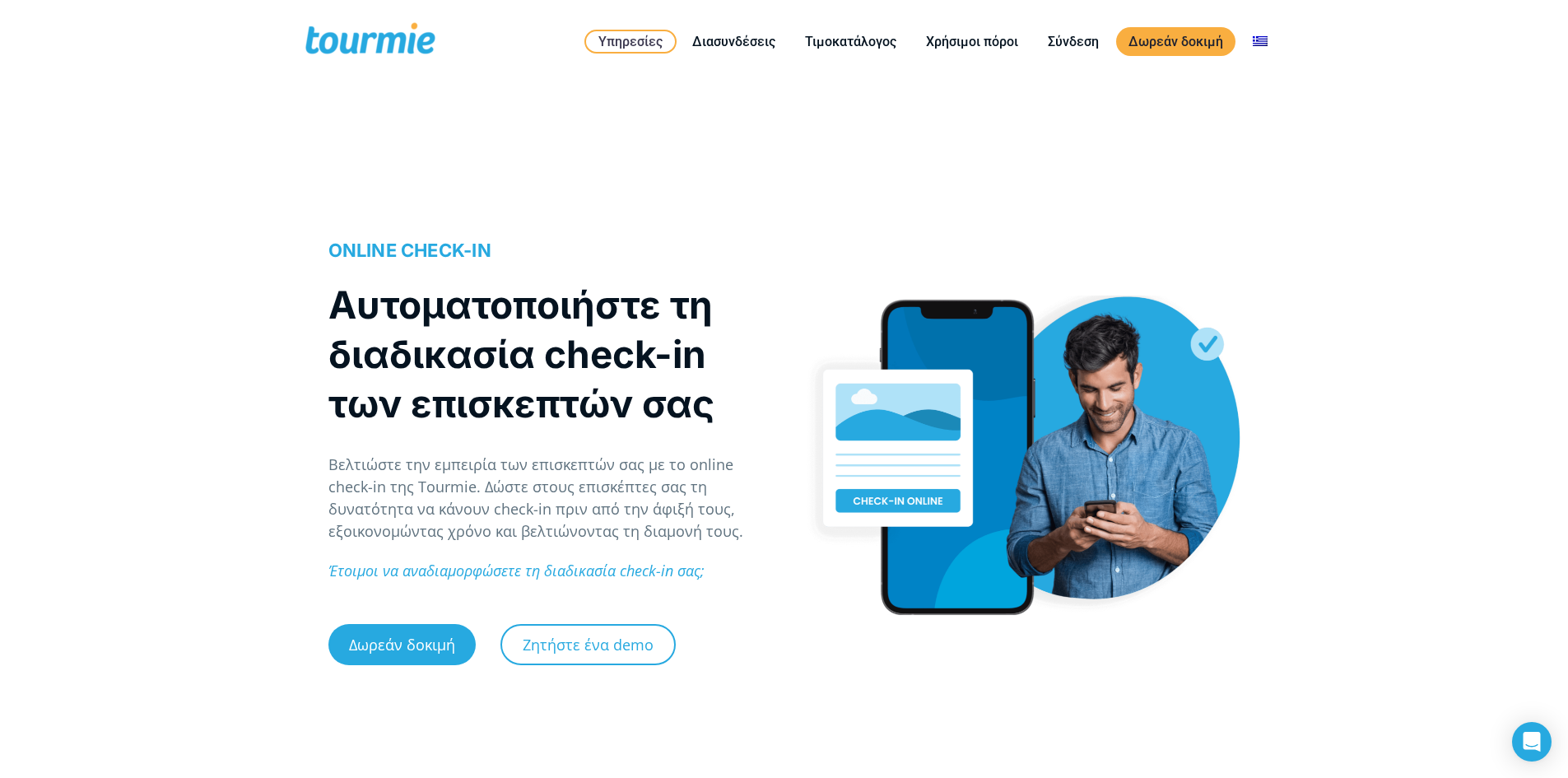
drag, startPoint x: 15, startPoint y: 682, endPoint x: 24, endPoint y: 727, distance: 45.9
drag, startPoint x: 24, startPoint y: 727, endPoint x: 21, endPoint y: 739, distance: 12.4
drag, startPoint x: 21, startPoint y: 739, endPoint x: 24, endPoint y: 754, distance: 15.3
drag, startPoint x: 28, startPoint y: 761, endPoint x: 27, endPoint y: 769, distance: 8.1
click at [27, 771] on div "ONLINE CHECK-IN Αυτοματοποιήστε τη διαδικασία check-in των επισκεπτών σας Βελτι…" at bounding box center [784, 457] width 1568 height 642
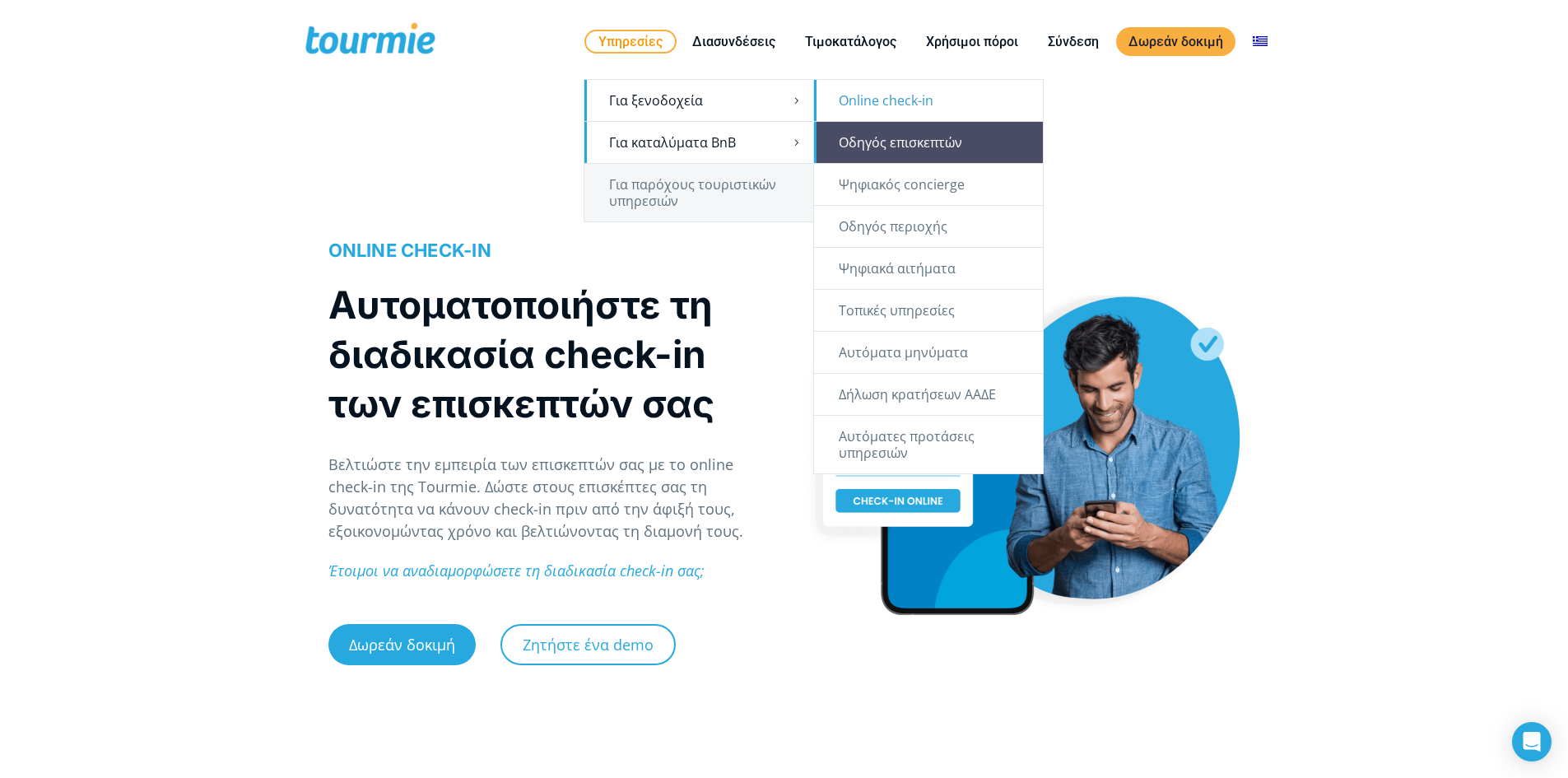
click at [976, 148] on link "Οδηγός επισκεπτών" at bounding box center [928, 142] width 229 height 41
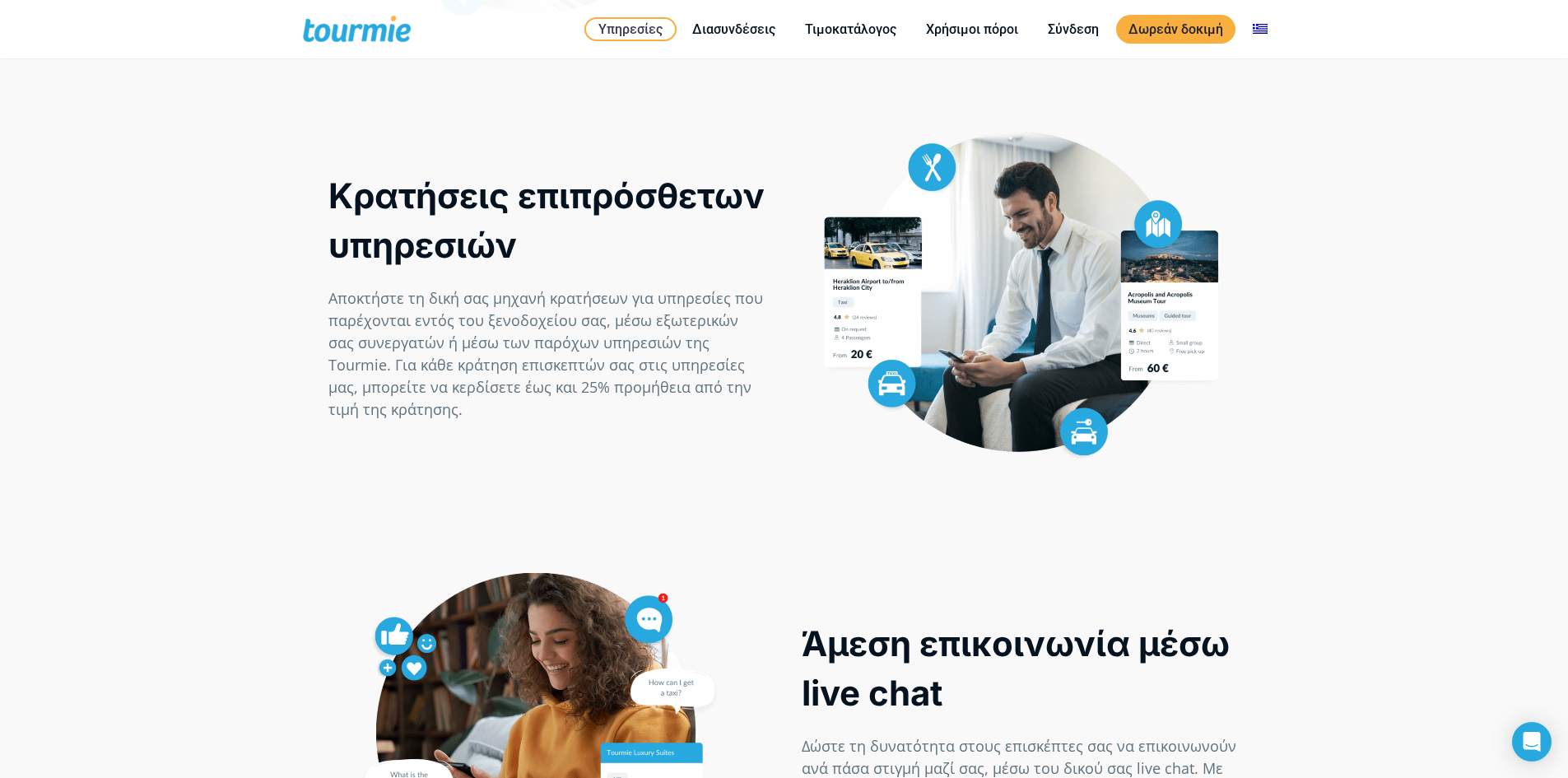
scroll to position [1154, 0]
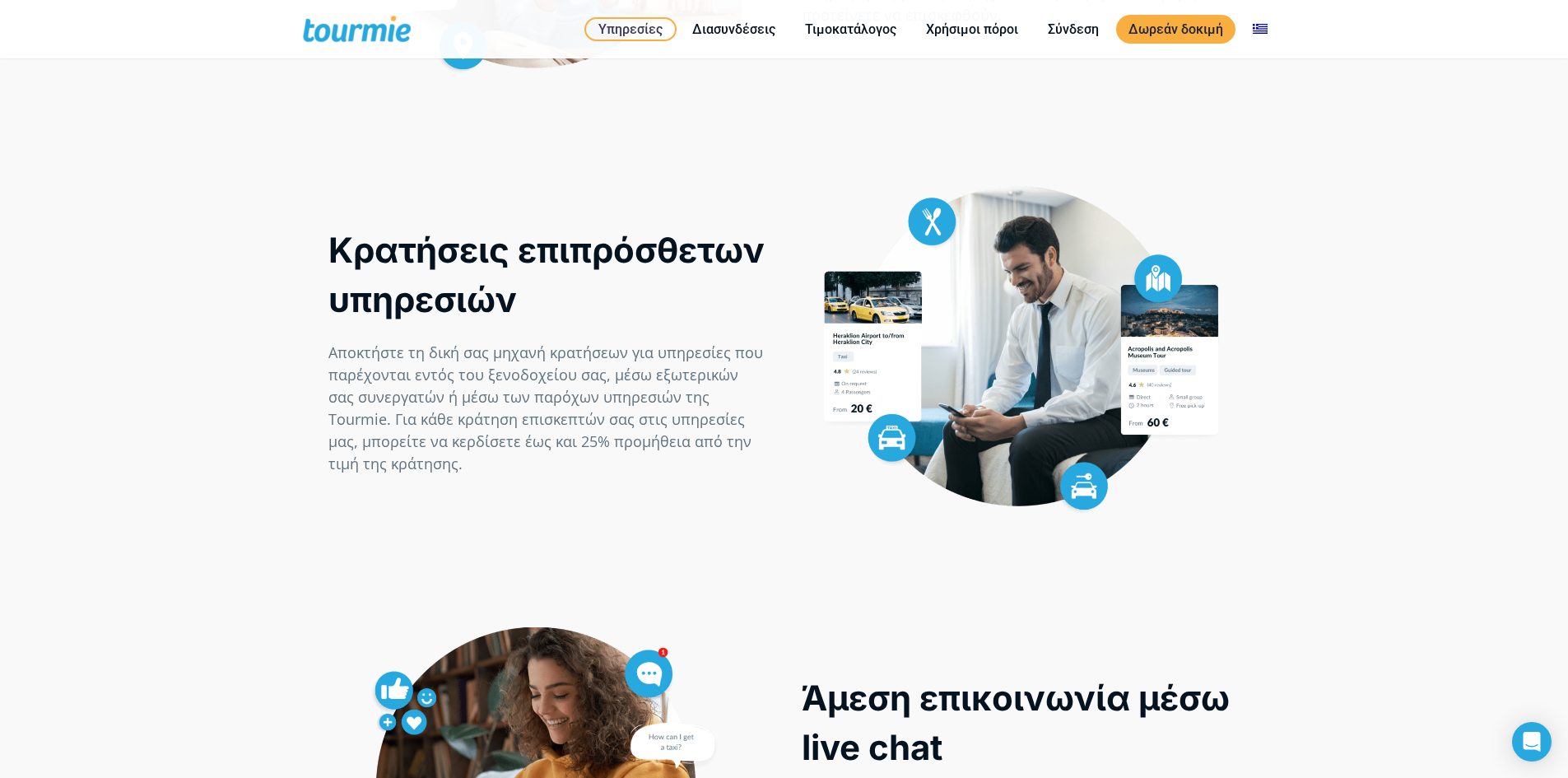
drag, startPoint x: 26, startPoint y: 667, endPoint x: 34, endPoint y: 710, distance: 43.7
drag, startPoint x: 34, startPoint y: 710, endPoint x: 36, endPoint y: 725, distance: 15.1
drag, startPoint x: 36, startPoint y: 725, endPoint x: 40, endPoint y: 750, distance: 25.3
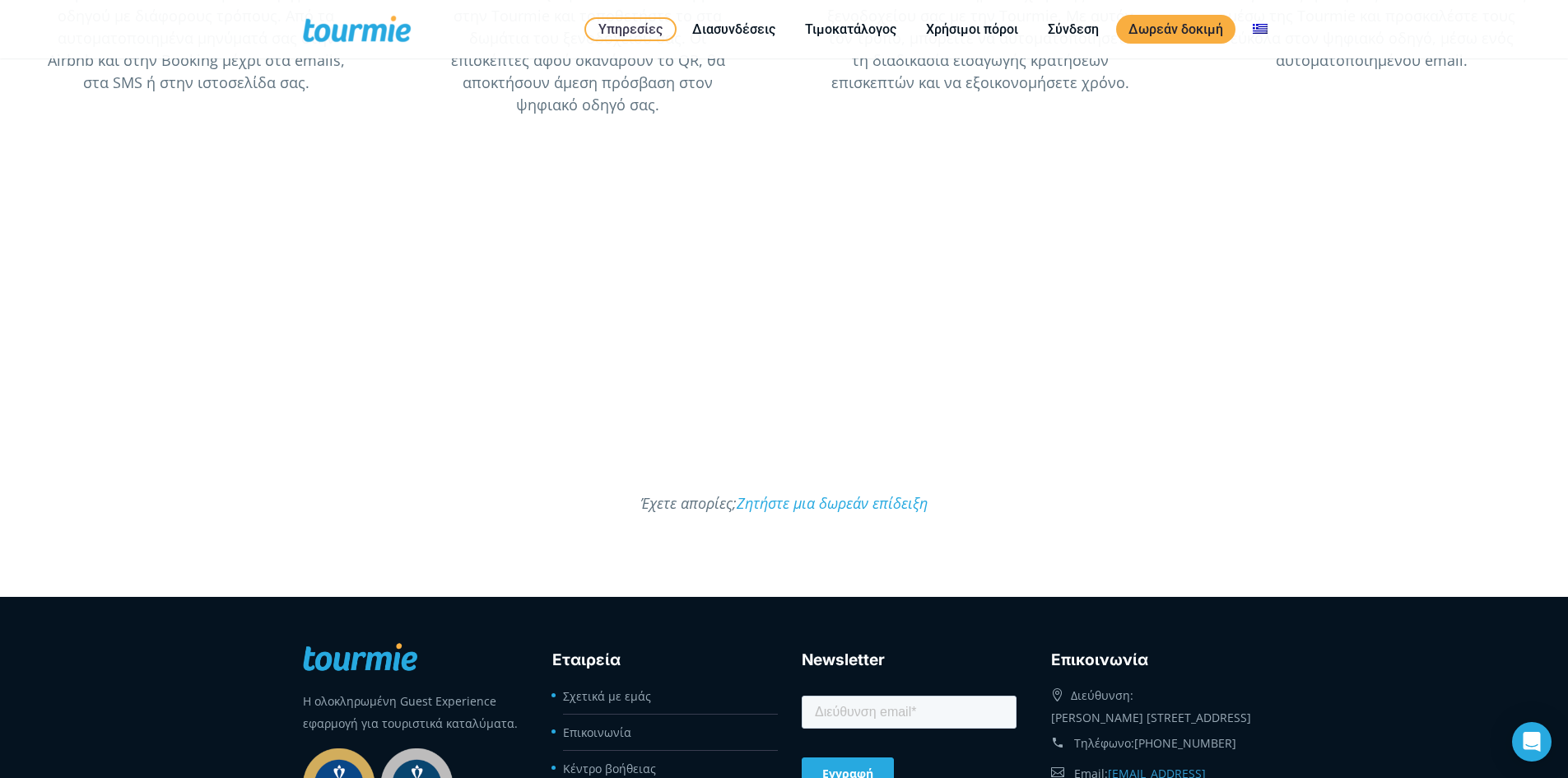
scroll to position [4639, 0]
